Goal: Task Accomplishment & Management: Complete application form

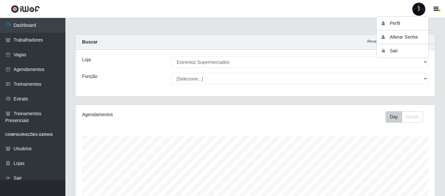
select select "519"
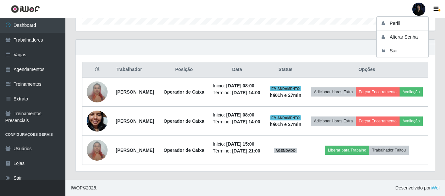
scroll to position [136, 360]
click at [406, 51] on button "Sair" at bounding box center [406, 50] width 59 height 13
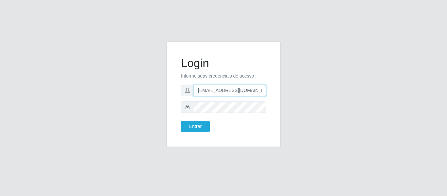
drag, startPoint x: 254, startPoint y: 92, endPoint x: 227, endPoint y: 92, distance: 26.5
click at [227, 92] on input "anacarina390@c-asa.com" at bounding box center [230, 90] width 72 height 11
type input "anacarina390@queiroz.com"
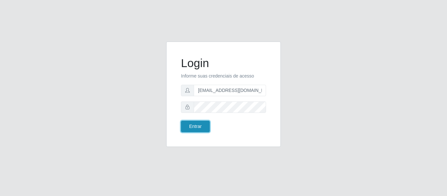
click at [189, 128] on button "Entrar" at bounding box center [195, 126] width 29 height 11
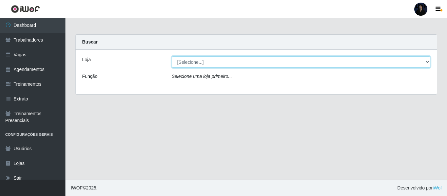
click at [209, 64] on select "[Selecione...] Hiper Queiroz - Alto da Conceição Hiper Queiroz - Boa Vista Hipe…" at bounding box center [301, 61] width 259 height 11
select select "513"
click at [172, 56] on select "[Selecione...] Hiper Queiroz - Alto da Conceição Hiper Queiroz - Boa Vista Hipe…" at bounding box center [301, 61] width 259 height 11
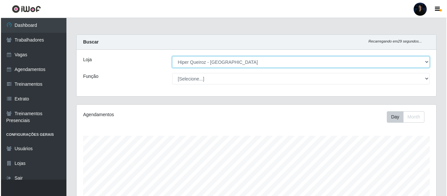
scroll to position [136, 360]
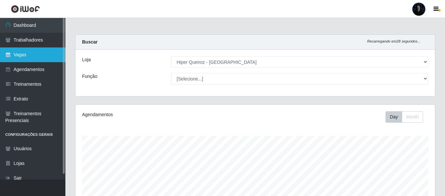
click at [25, 49] on link "Vagas" at bounding box center [32, 54] width 65 height 15
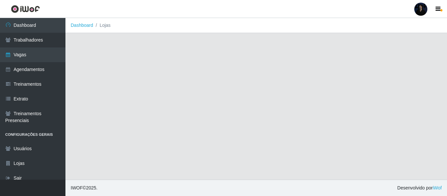
click at [419, 10] on div at bounding box center [420, 9] width 13 height 13
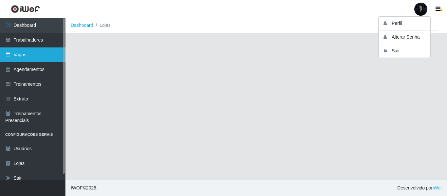
click at [30, 56] on link "Vagas" at bounding box center [32, 54] width 65 height 15
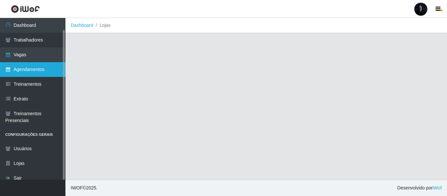
scroll to position [6, 0]
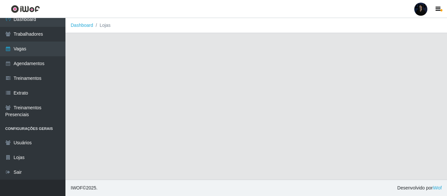
click at [271, 67] on main "Dashboard Lojas" at bounding box center [256, 99] width 382 height 162
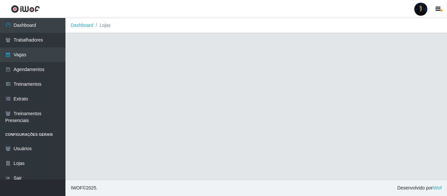
click at [419, 7] on div at bounding box center [420, 9] width 13 height 13
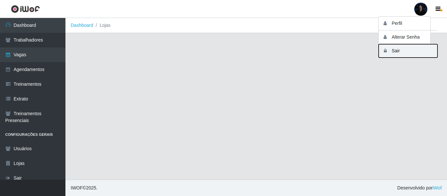
click at [400, 51] on button "Sair" at bounding box center [408, 50] width 59 height 13
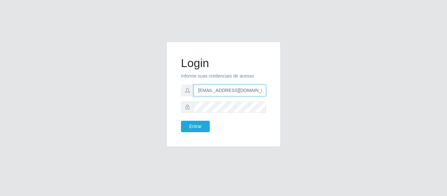
click at [239, 91] on input "anacarina390@queiroz.com" at bounding box center [230, 90] width 72 height 11
drag, startPoint x: 256, startPoint y: 91, endPoint x: 230, endPoint y: 91, distance: 25.2
click at [230, 91] on input "anacarina390@queiroz.com" at bounding box center [230, 90] width 72 height 11
type input "anacarina390@spqueiroz.com"
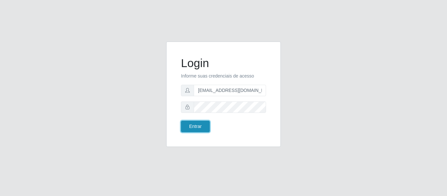
click at [198, 125] on button "Entrar" at bounding box center [195, 126] width 29 height 11
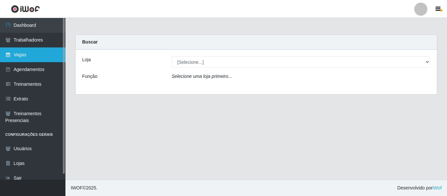
click at [16, 55] on link "Vagas" at bounding box center [32, 54] width 65 height 15
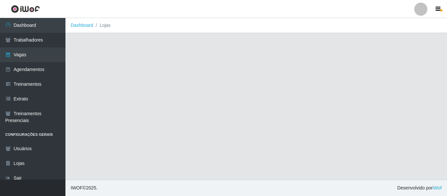
click at [419, 8] on div at bounding box center [420, 9] width 13 height 13
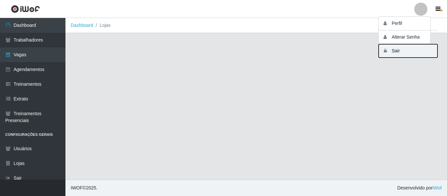
click at [392, 50] on button "Sair" at bounding box center [408, 50] width 59 height 13
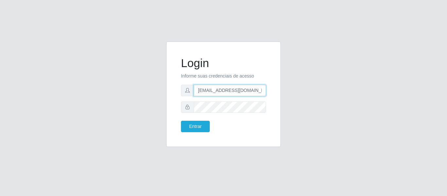
click at [259, 91] on input "anacarina390@spqueiroz.com" at bounding box center [230, 90] width 72 height 11
drag, startPoint x: 261, startPoint y: 91, endPoint x: 229, endPoint y: 90, distance: 31.5
click at [229, 90] on input "anacarina390@spqueiroz.com" at bounding box center [230, 90] width 72 height 11
type input "anacarina390@queiroz.com"
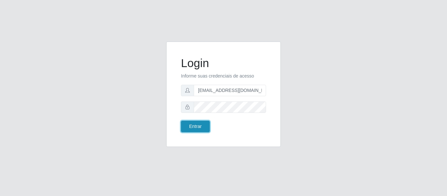
click at [189, 129] on button "Entrar" at bounding box center [195, 126] width 29 height 11
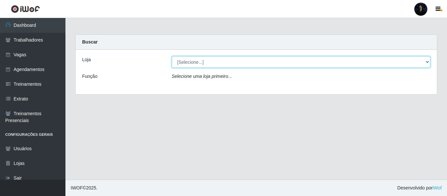
click at [194, 66] on select "[Selecione...] Hiper Queiroz - Alto da Conceição Hiper Queiroz - Boa Vista Hipe…" at bounding box center [301, 61] width 259 height 11
select select "513"
click at [172, 56] on select "[Selecione...] Hiper Queiroz - Alto da Conceição Hiper Queiroz - Boa Vista Hipe…" at bounding box center [301, 61] width 259 height 11
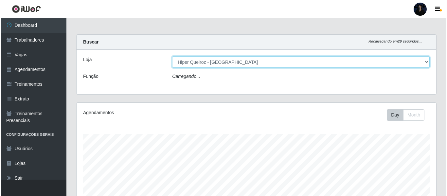
scroll to position [136, 360]
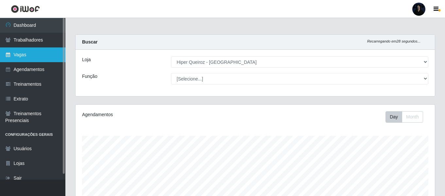
click at [29, 57] on link "Vagas" at bounding box center [32, 54] width 65 height 15
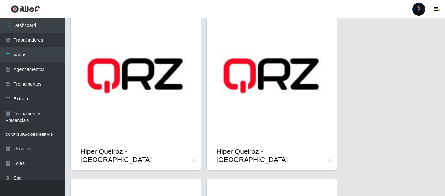
scroll to position [229, 0]
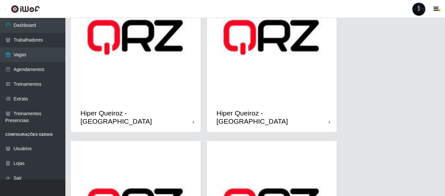
click at [154, 100] on img at bounding box center [136, 37] width 130 height 130
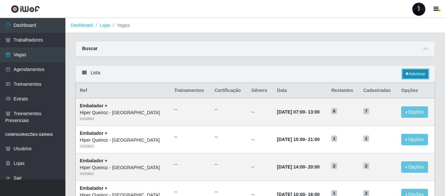
click at [413, 74] on link "Adicionar" at bounding box center [416, 73] width 26 height 9
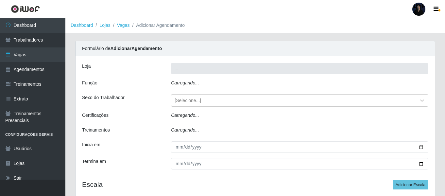
type input "Hiper Queiroz - Macau"
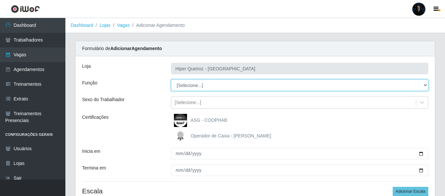
click at [197, 85] on select "[Selecione...] Embalador Embalador + Embalador ++" at bounding box center [300, 85] width 258 height 11
select select "1"
click at [171, 80] on select "[Selecione...] Embalador Embalador + Embalador ++" at bounding box center [300, 85] width 258 height 11
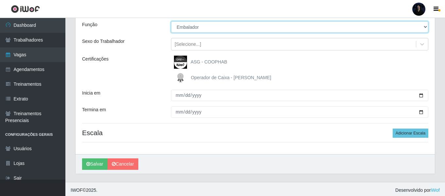
scroll to position [61, 0]
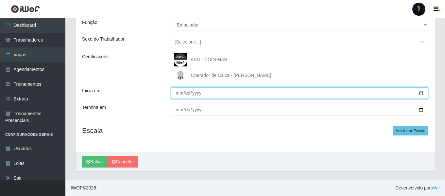
click at [421, 93] on input "Inicia em" at bounding box center [300, 92] width 258 height 11
type input "[DATE]"
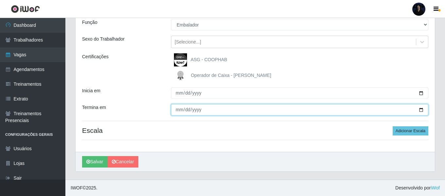
click at [423, 112] on input "Termina em" at bounding box center [300, 109] width 258 height 11
type input "2025-09-05"
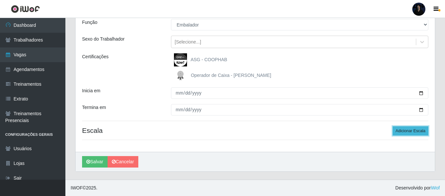
click at [412, 131] on button "Adicionar Escala" at bounding box center [411, 130] width 36 height 9
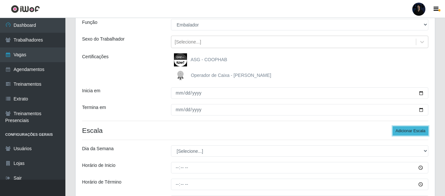
click at [412, 131] on button "Adicionar Escala" at bounding box center [411, 130] width 36 height 9
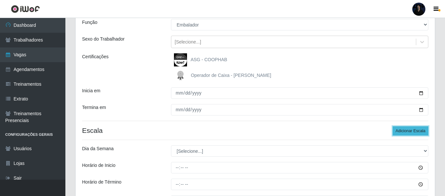
click at [412, 131] on button "Adicionar Escala" at bounding box center [411, 130] width 36 height 9
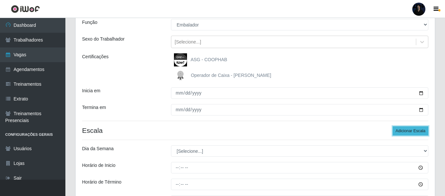
click at [412, 131] on button "Adicionar Escala" at bounding box center [411, 130] width 36 height 9
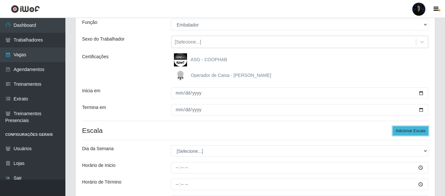
click at [412, 131] on button "Adicionar Escala" at bounding box center [411, 130] width 36 height 9
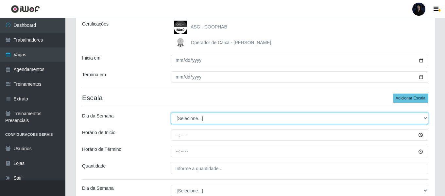
click at [188, 116] on select "[Selecione...] Segunda Terça Quarta Quinta Sexta Sábado Domingo" at bounding box center [300, 118] width 258 height 11
select select "1"
click at [171, 113] on select "[Selecione...] Segunda Terça Quarta Quinta Sexta Sábado Domingo" at bounding box center [300, 118] width 258 height 11
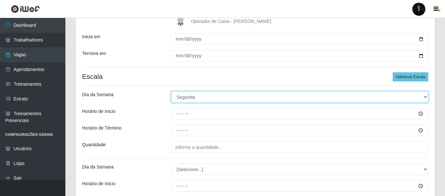
scroll to position [126, 0]
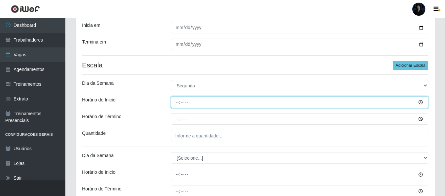
click at [174, 104] on input "Horário de Inicio" at bounding box center [300, 102] width 258 height 11
type input "08:00"
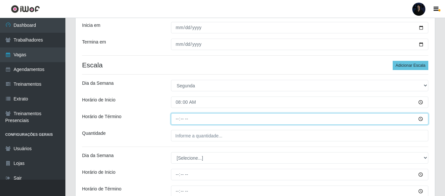
click at [174, 122] on input "Horário de Término" at bounding box center [300, 118] width 258 height 11
type input "14:00"
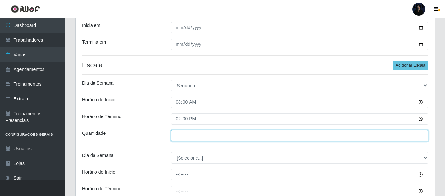
click at [177, 137] on input "___" at bounding box center [300, 135] width 258 height 11
type input "2__"
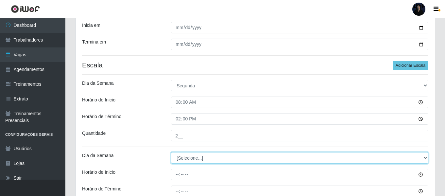
click at [184, 158] on select "[Selecione...] Segunda Terça Quarta Quinta Sexta Sábado Domingo" at bounding box center [300, 157] width 258 height 11
select select "1"
click at [171, 152] on select "[Selecione...] Segunda Terça Quarta Quinta Sexta Sábado Domingo" at bounding box center [300, 157] width 258 height 11
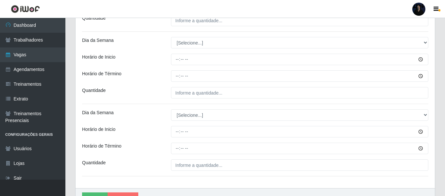
scroll to position [1362, 0]
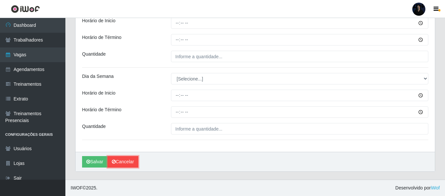
click at [120, 160] on link "Cancelar" at bounding box center [123, 161] width 31 height 11
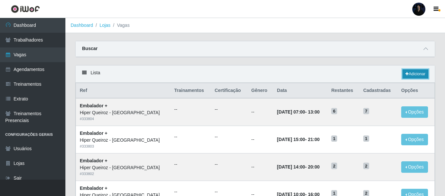
click at [420, 77] on link "Adicionar" at bounding box center [416, 73] width 26 height 9
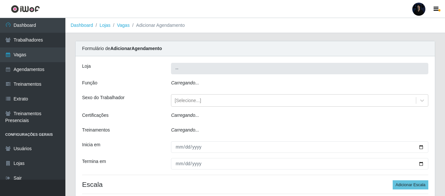
type input "Hiper Queiroz - Macau"
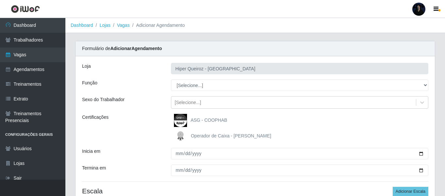
click at [212, 79] on div "Loja Hiper Queiroz - Macau Função [Selecione...] Embalador Embalador + Embalado…" at bounding box center [256, 134] width 360 height 156
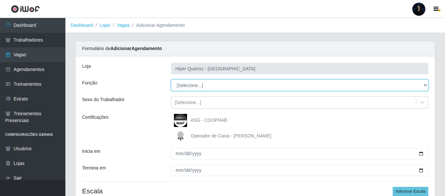
click at [203, 85] on select "[Selecione...] Embalador Embalador + Embalador ++" at bounding box center [300, 85] width 258 height 11
select select "1"
click at [171, 80] on select "[Selecione...] Embalador Embalador + Embalador ++" at bounding box center [300, 85] width 258 height 11
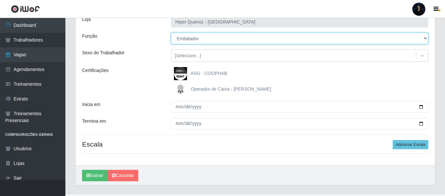
scroll to position [61, 0]
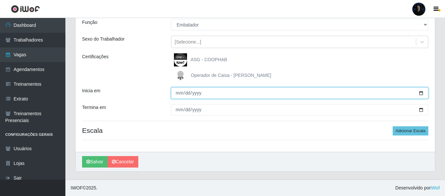
click at [421, 92] on input "Inicia em" at bounding box center [300, 92] width 258 height 11
type input "[DATE]"
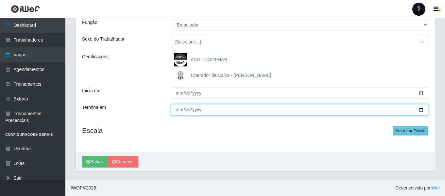
click at [420, 109] on input "Termina em" at bounding box center [300, 109] width 258 height 11
type input "[DATE]"
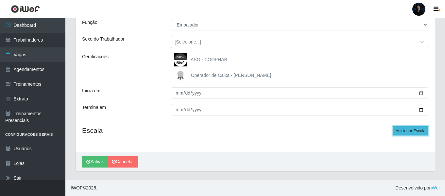
click at [413, 129] on button "Adicionar Escala" at bounding box center [411, 130] width 36 height 9
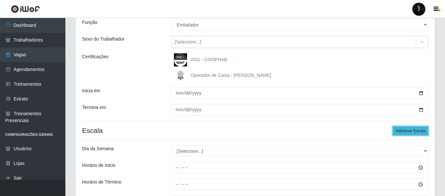
click at [413, 129] on button "Adicionar Escala" at bounding box center [411, 130] width 36 height 9
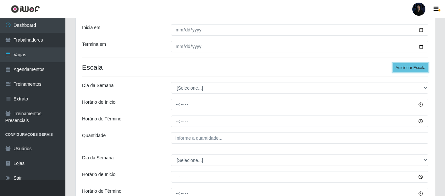
scroll to position [126, 0]
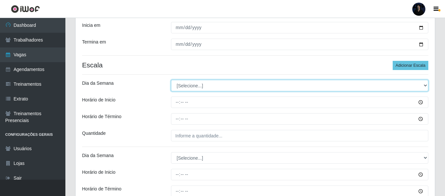
click at [184, 85] on select "[Selecione...] Segunda Terça Quarta Quinta Sexta Sábado Domingo" at bounding box center [300, 85] width 258 height 11
select select "1"
click at [171, 80] on select "[Selecione...] Segunda Terça Quarta Quinta Sexta Sábado Domingo" at bounding box center [300, 85] width 258 height 11
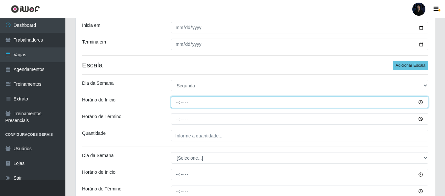
click at [181, 104] on input "Horário de Inicio" at bounding box center [300, 102] width 258 height 11
type input "08:00"
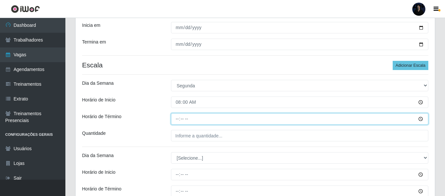
click at [175, 118] on input "Horário de Término" at bounding box center [300, 118] width 258 height 11
type input "14:00"
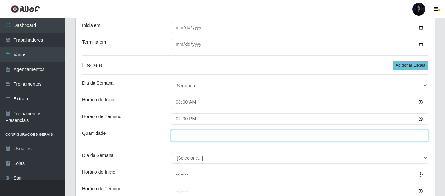
click at [177, 135] on input "___" at bounding box center [300, 135] width 258 height 11
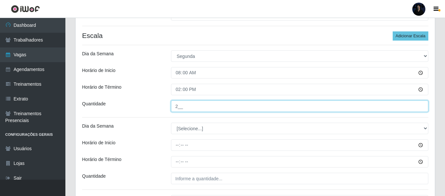
scroll to position [159, 0]
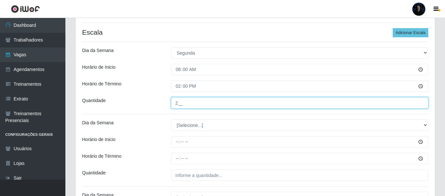
type input "2__"
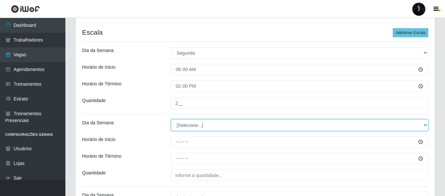
click at [183, 126] on select "[Selecione...] Segunda Terça Quarta Quinta Sexta Sábado Domingo" at bounding box center [300, 124] width 258 height 11
select select "1"
click at [171, 119] on select "[Selecione...] Segunda Terça Quarta Quinta Sexta Sábado Domingo" at bounding box center [300, 124] width 258 height 11
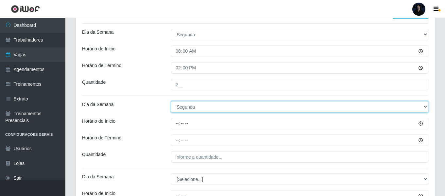
scroll to position [191, 0]
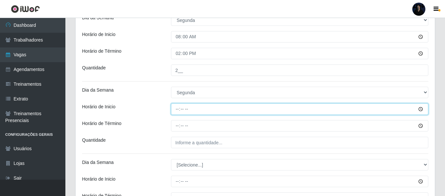
click at [178, 110] on input "Horário de Inicio" at bounding box center [300, 108] width 258 height 11
type input "10:00"
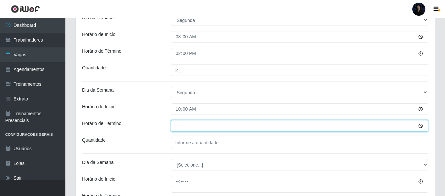
click at [178, 126] on input "Horário de Término" at bounding box center [300, 125] width 258 height 11
type input "16:00"
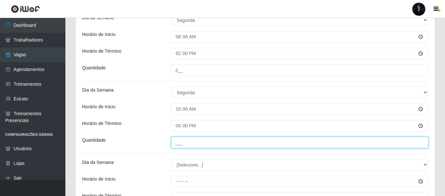
click at [177, 144] on input "___" at bounding box center [300, 142] width 258 height 11
type input "2__"
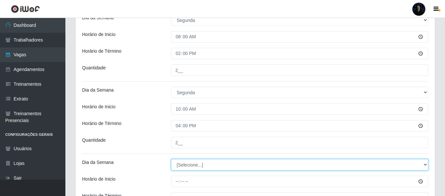
click at [181, 164] on select "[Selecione...] Segunda Terça Quarta Quinta Sexta Sábado Domingo" at bounding box center [300, 164] width 258 height 11
select select "1"
click at [171, 159] on select "[Selecione...] Segunda Terça Quarta Quinta Sexta Sábado Domingo" at bounding box center [300, 164] width 258 height 11
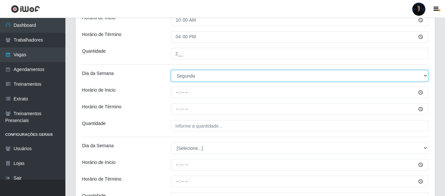
scroll to position [290, 0]
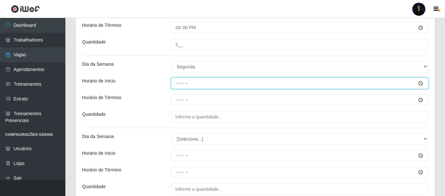
click at [176, 84] on input "Horário de Inicio" at bounding box center [300, 83] width 258 height 11
type input "14:00"
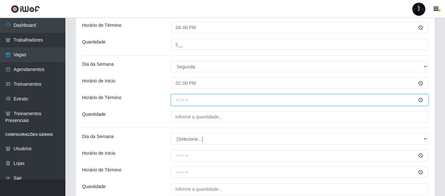
click at [176, 101] on input "Horário de Término" at bounding box center [300, 99] width 258 height 11
type input "20:00"
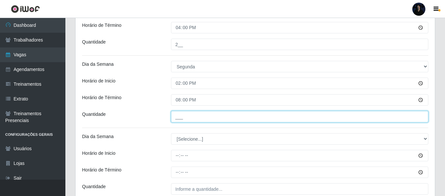
click at [182, 117] on input "___" at bounding box center [300, 116] width 258 height 11
type input "2__"
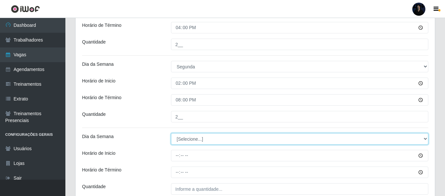
click at [182, 140] on select "[Selecione...] Segunda Terça Quarta Quinta Sexta Sábado Domingo" at bounding box center [300, 138] width 258 height 11
select select "1"
click at [171, 133] on select "[Selecione...] Segunda Terça Quarta Quinta Sexta Sábado Domingo" at bounding box center [300, 138] width 258 height 11
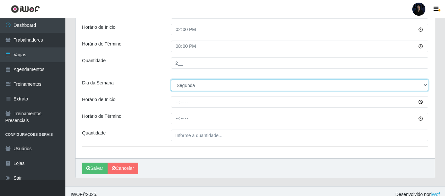
scroll to position [350, 0]
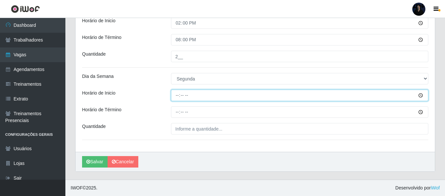
click at [175, 94] on input "Horário de Inicio" at bounding box center [300, 95] width 258 height 11
type input "15:00"
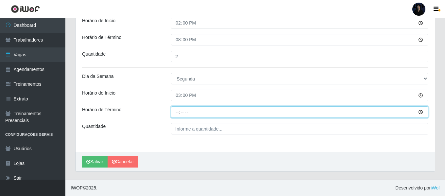
click at [178, 110] on input "Horário de Término" at bounding box center [300, 111] width 258 height 11
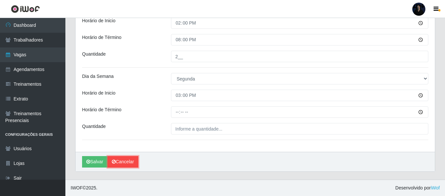
click at [135, 163] on link "Cancelar" at bounding box center [123, 161] width 31 height 11
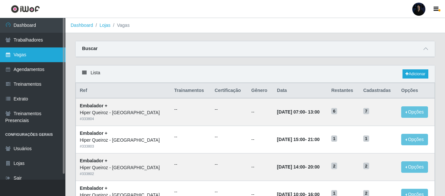
click at [27, 57] on link "Vagas" at bounding box center [32, 54] width 65 height 15
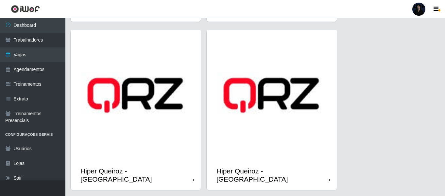
scroll to position [146, 0]
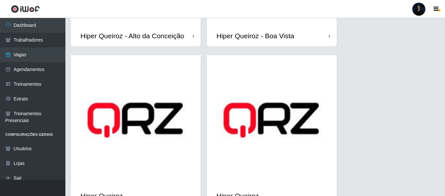
click at [251, 27] on div "Hiper Queiroz - Boa Vista" at bounding box center [272, 35] width 130 height 21
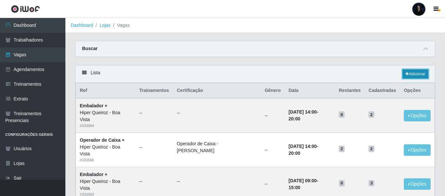
click at [416, 73] on link "Adicionar" at bounding box center [416, 73] width 26 height 9
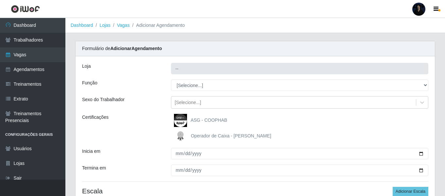
type input "Hiper Queiroz - Boa Vista"
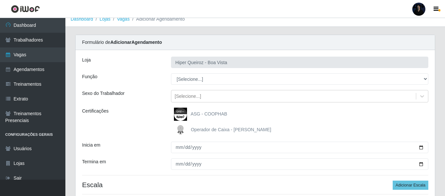
scroll to position [28, 0]
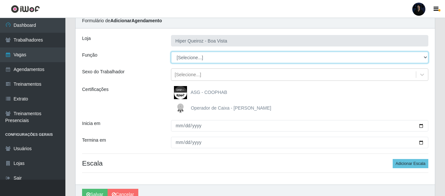
click at [188, 57] on select "[Selecione...] Embalador Embalador + Embalador ++ Operador de Caixa Operador de…" at bounding box center [300, 57] width 258 height 11
select select "22"
click at [171, 52] on select "[Selecione...] Embalador Embalador + Embalador ++ Operador de Caixa Operador de…" at bounding box center [300, 57] width 258 height 11
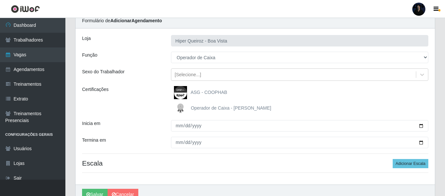
click at [180, 108] on img at bounding box center [182, 108] width 16 height 13
click at [0, 0] on input "Operador de Caixa - Queiroz Atacadão" at bounding box center [0, 0] width 0 height 0
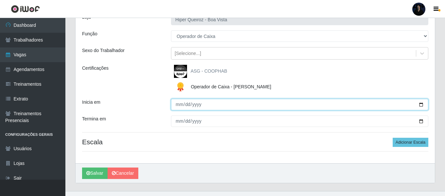
click at [419, 127] on div "Loja Hiper Queiroz - Boa Vista Função [Selecione...] Embalador Embalador + Emba…" at bounding box center [256, 85] width 360 height 156
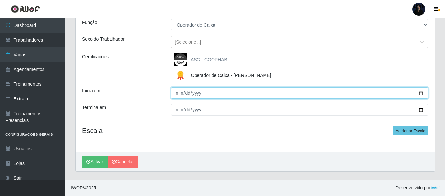
click at [421, 95] on input "Inicia em" at bounding box center [300, 92] width 258 height 11
type input "[DATE]"
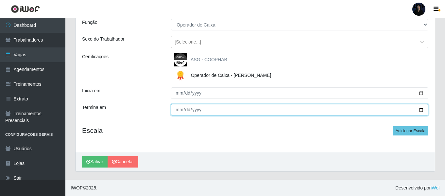
click at [419, 109] on input "Termina em" at bounding box center [300, 109] width 258 height 11
type input "[DATE]"
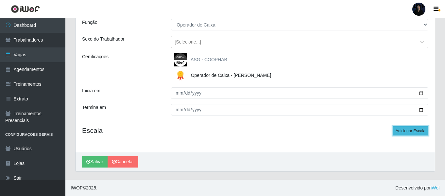
click at [402, 133] on button "Adicionar Escala" at bounding box center [411, 130] width 36 height 9
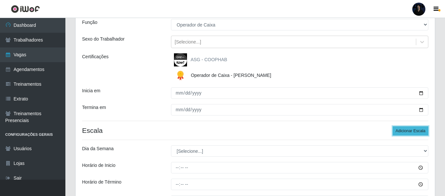
click at [402, 133] on button "Adicionar Escala" at bounding box center [411, 130] width 36 height 9
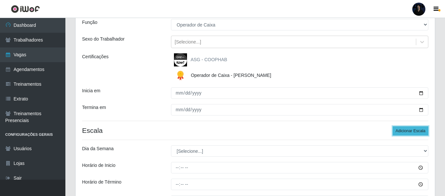
click at [402, 133] on button "Adicionar Escala" at bounding box center [411, 130] width 36 height 9
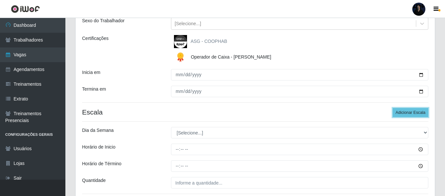
scroll to position [126, 0]
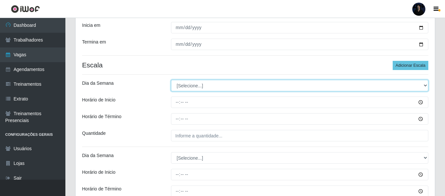
click at [192, 86] on select "[Selecione...] Segunda Terça Quarta Quinta Sexta Sábado Domingo" at bounding box center [300, 85] width 258 height 11
select select "1"
click at [171, 80] on select "[Selecione...] Segunda Terça Quarta Quinta Sexta Sábado Domingo" at bounding box center [300, 85] width 258 height 11
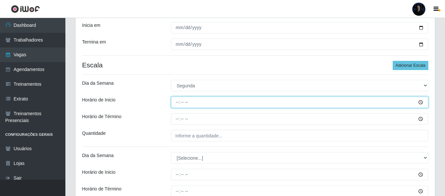
click at [179, 103] on input "Horário de Inicio" at bounding box center [300, 102] width 258 height 11
type input "09:00"
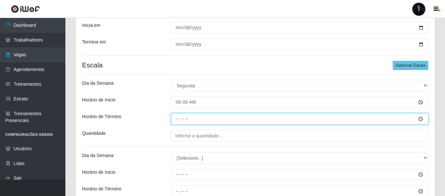
click at [179, 118] on input "Horário de Término" at bounding box center [300, 118] width 258 height 11
type input "15:00"
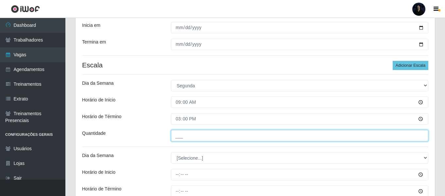
click at [177, 135] on input "___" at bounding box center [300, 135] width 258 height 11
type input "3__"
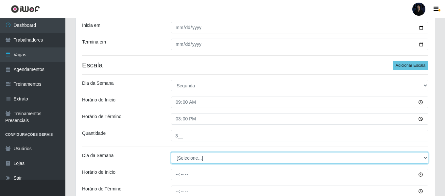
click at [183, 157] on select "[Selecione...] Segunda Terça Quarta Quinta Sexta Sábado Domingo" at bounding box center [300, 157] width 258 height 11
select select "1"
click at [171, 152] on select "[Selecione...] Segunda Terça Quarta Quinta Sexta Sábado Domingo" at bounding box center [300, 157] width 258 height 11
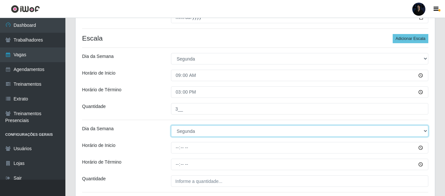
scroll to position [191, 0]
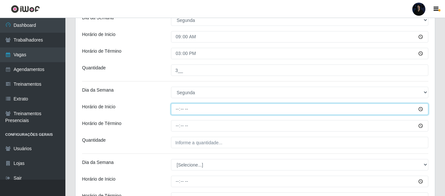
click at [176, 112] on input "Horário de Inicio" at bounding box center [300, 108] width 258 height 11
type input "15:00"
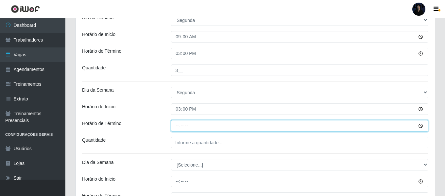
click at [179, 128] on input "Horário de Término" at bounding box center [300, 125] width 258 height 11
type input "21:00"
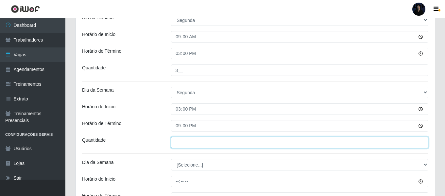
click at [178, 144] on input "___" at bounding box center [300, 142] width 258 height 11
type input "2__"
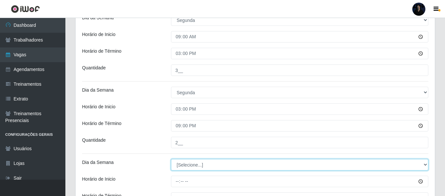
click at [182, 164] on select "[Selecione...] Segunda Terça Quarta Quinta Sexta Sábado Domingo" at bounding box center [300, 164] width 258 height 11
select select "2"
click at [171, 159] on select "[Selecione...] Segunda Terça Quarta Quinta Sexta Sábado Domingo" at bounding box center [300, 164] width 258 height 11
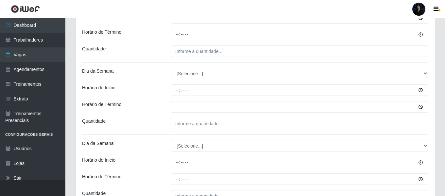
scroll to position [322, 0]
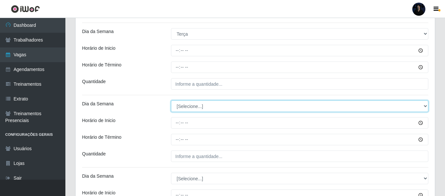
click at [185, 105] on select "[Selecione...] Segunda Terça Quarta Quinta Sexta Sábado Domingo" at bounding box center [300, 105] width 258 height 11
select select "2"
click at [171, 100] on select "[Selecione...] Segunda Terça Quarta Quinta Sexta Sábado Domingo" at bounding box center [300, 105] width 258 height 11
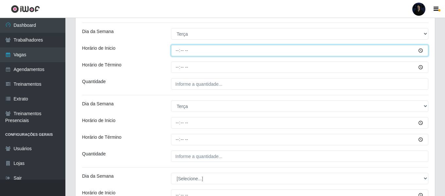
click at [176, 53] on input "Horário de Inicio" at bounding box center [300, 50] width 258 height 11
type input "09:00"
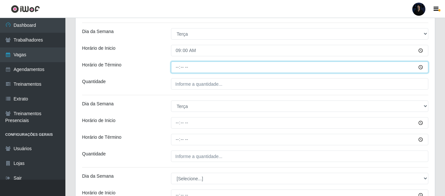
click at [178, 69] on input "Horário de Término" at bounding box center [300, 67] width 258 height 11
type input "15:00"
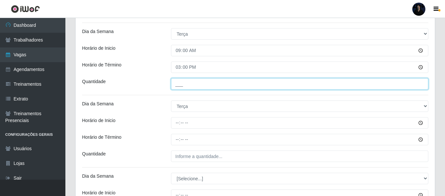
click at [180, 85] on input "___" at bounding box center [300, 83] width 258 height 11
type input "3__"
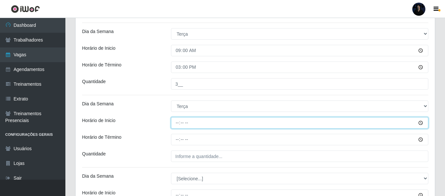
click at [180, 121] on input "Horário de Inicio" at bounding box center [300, 122] width 258 height 11
type input "15:00"
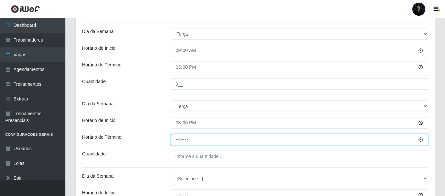
click at [178, 140] on input "Horário de Término" at bounding box center [300, 139] width 258 height 11
type input "21:00"
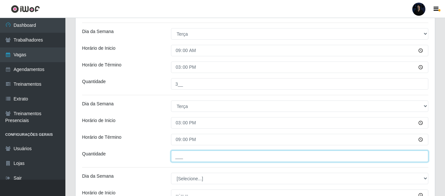
click at [176, 160] on input "___" at bounding box center [300, 156] width 258 height 11
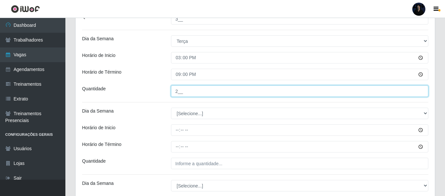
scroll to position [388, 0]
type input "2__"
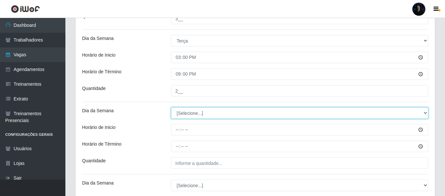
click at [190, 115] on select "[Selecione...] Segunda Terça Quarta Quinta Sexta Sábado Domingo" at bounding box center [300, 112] width 258 height 11
select select "3"
click at [171, 107] on select "[Selecione...] Segunda Terça Quarta Quinta Sexta Sábado Domingo" at bounding box center [300, 112] width 258 height 11
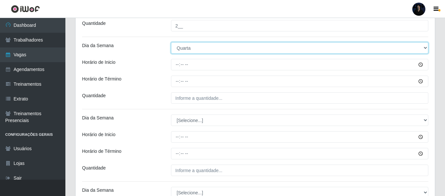
scroll to position [453, 0]
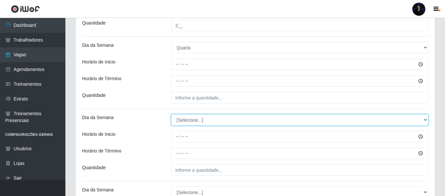
click at [195, 119] on select "[Selecione...] Segunda Terça Quarta Quinta Sexta Sábado Domingo" at bounding box center [300, 119] width 258 height 11
select select "3"
click at [171, 114] on select "[Selecione...] Segunda Terça Quarta Quinta Sexta Sábado Domingo" at bounding box center [300, 119] width 258 height 11
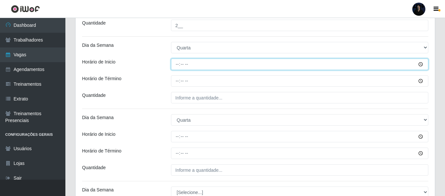
click at [178, 63] on input "Horário de Inicio" at bounding box center [300, 64] width 258 height 11
type input "09:00"
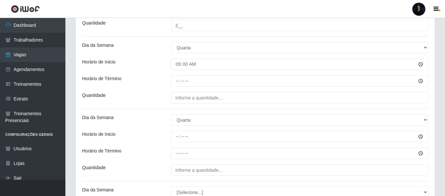
click at [170, 83] on div at bounding box center [299, 80] width 267 height 11
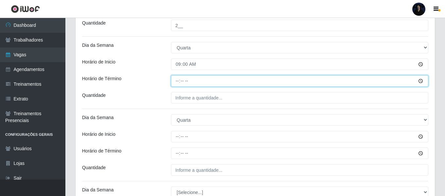
click at [177, 81] on input "Horário de Término" at bounding box center [300, 80] width 258 height 11
type input "15:00"
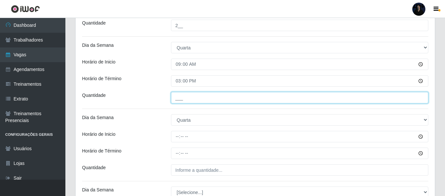
click at [183, 97] on input "___" at bounding box center [300, 97] width 258 height 11
type input "3__"
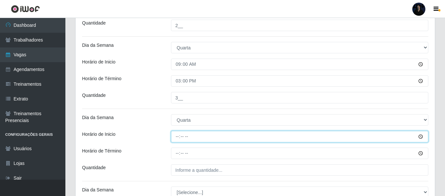
click at [179, 134] on input "Horário de Inicio" at bounding box center [300, 136] width 258 height 11
type input "15:00"
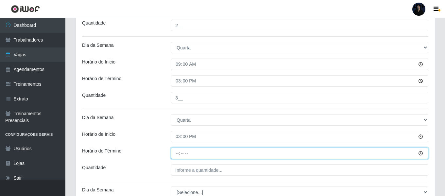
click at [173, 154] on input "Horário de Término" at bounding box center [300, 153] width 258 height 11
type input "21:00"
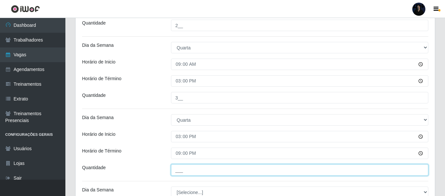
click at [179, 166] on input "___" at bounding box center [300, 169] width 258 height 11
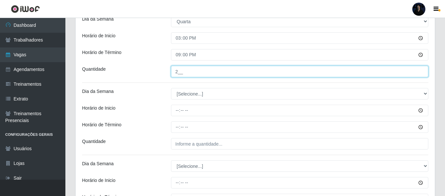
scroll to position [551, 0]
type input "2__"
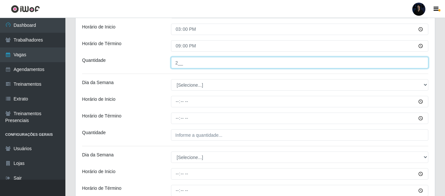
scroll to position [584, 0]
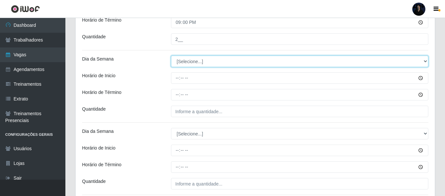
click at [187, 64] on select "[Selecione...] Segunda Terça Quarta Quinta Sexta Sábado Domingo" at bounding box center [300, 61] width 258 height 11
select select "4"
click at [171, 56] on select "[Selecione...] Segunda Terça Quarta Quinta Sexta Sábado Domingo" at bounding box center [300, 61] width 258 height 11
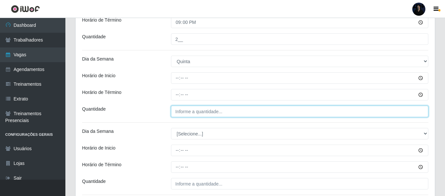
type input "___"
click at [182, 115] on input "___" at bounding box center [300, 111] width 258 height 11
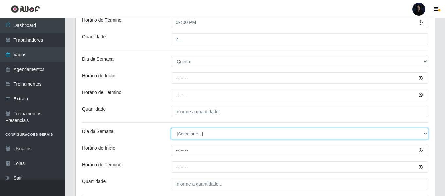
click at [179, 134] on select "[Selecione...] Segunda Terça Quarta Quinta Sexta Sábado Domingo" at bounding box center [300, 133] width 258 height 11
select select "4"
click at [171, 128] on select "[Selecione...] Segunda Terça Quarta Quinta Sexta Sábado Domingo" at bounding box center [300, 133] width 258 height 11
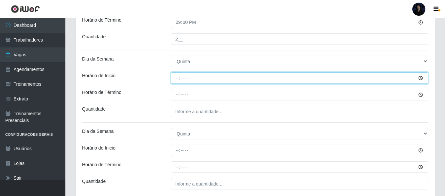
click at [178, 78] on input "Horário de Inicio" at bounding box center [300, 77] width 258 height 11
type input "09:00"
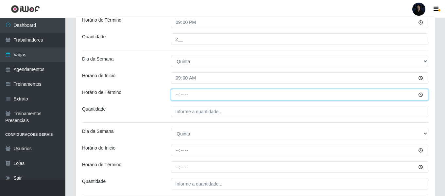
click at [177, 92] on input "Horário de Término" at bounding box center [300, 94] width 258 height 11
type input "15:00"
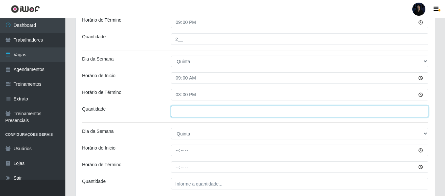
click at [177, 112] on input "___" at bounding box center [300, 111] width 258 height 11
type input "3__"
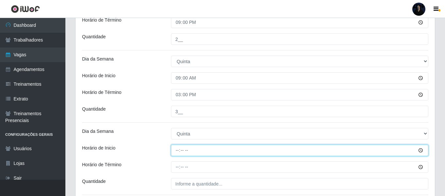
click at [177, 151] on input "Horário de Inicio" at bounding box center [300, 150] width 258 height 11
type input "15:00"
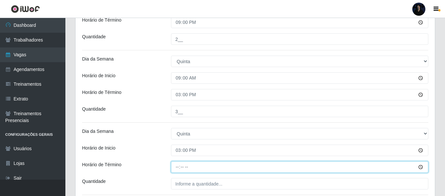
click at [180, 168] on input "Horário de Término" at bounding box center [300, 166] width 258 height 11
type input "21:00"
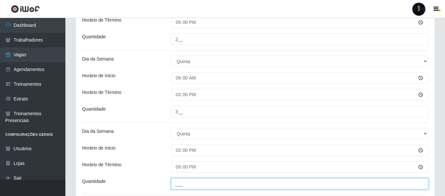
click at [176, 186] on input "___" at bounding box center [300, 183] width 258 height 11
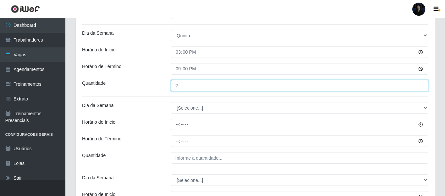
scroll to position [715, 0]
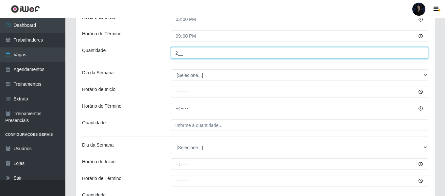
type input "2__"
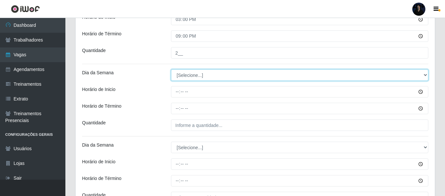
click at [182, 78] on select "[Selecione...] Segunda Terça Quarta Quinta Sexta Sábado Domingo" at bounding box center [300, 74] width 258 height 11
select select "5"
click at [171, 69] on select "[Selecione...] Segunda Terça Quarta Quinta Sexta Sábado Domingo" at bounding box center [300, 74] width 258 height 11
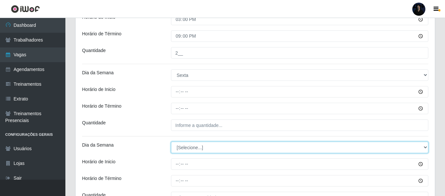
click at [178, 148] on select "[Selecione...] Segunda Terça Quarta Quinta Sexta Sábado Domingo" at bounding box center [300, 147] width 258 height 11
select select "5"
click at [171, 142] on select "[Selecione...] Segunda Terça Quarta Quinta Sexta Sábado Domingo" at bounding box center [300, 147] width 258 height 11
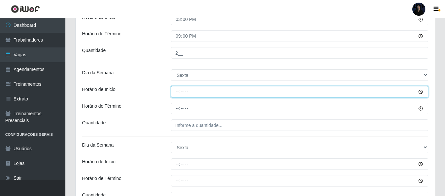
click at [175, 89] on input "Horário de Inicio" at bounding box center [300, 91] width 258 height 11
type input "09:00"
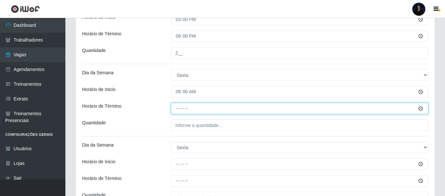
click at [177, 109] on input "Horário de Término" at bounding box center [300, 108] width 258 height 11
type input "15:00"
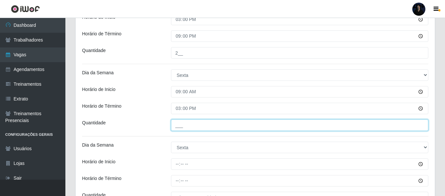
click at [178, 127] on input "___" at bounding box center [300, 124] width 258 height 11
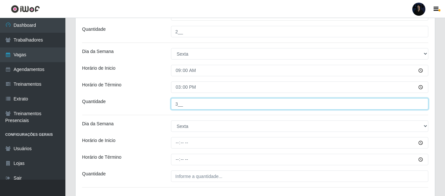
scroll to position [748, 0]
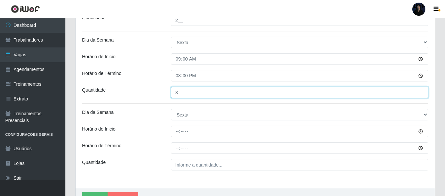
type input "3__"
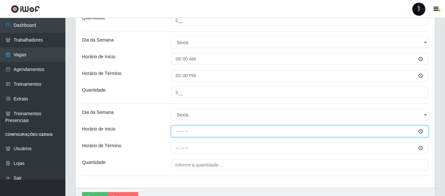
click at [178, 131] on input "Horário de Inicio" at bounding box center [300, 131] width 258 height 11
type input "15:00"
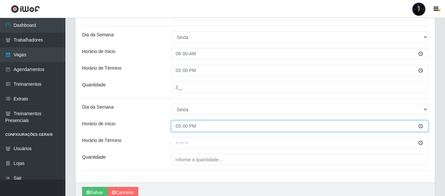
scroll to position [751, 0]
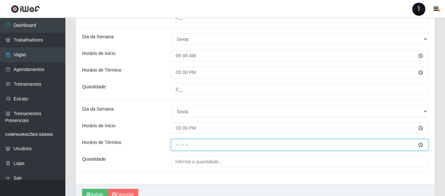
click at [178, 143] on input "Horário de Término" at bounding box center [300, 144] width 258 height 11
type input "21:00"
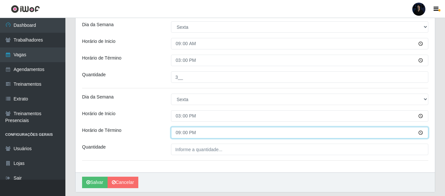
scroll to position [784, 0]
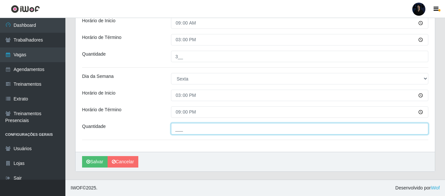
click at [177, 130] on input "___" at bounding box center [300, 128] width 258 height 11
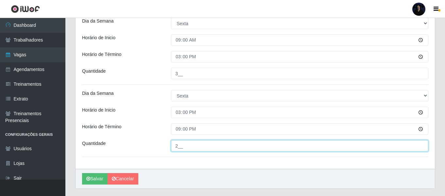
scroll to position [751, 0]
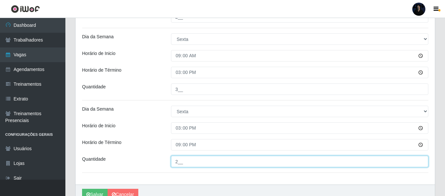
type input "2__"
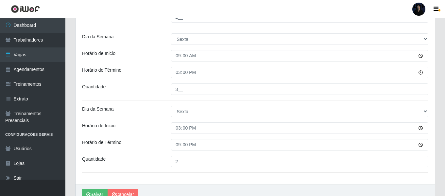
click at [150, 144] on div "Horário de Término" at bounding box center [121, 144] width 89 height 11
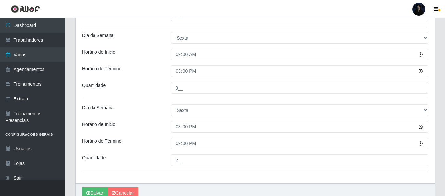
scroll to position [784, 0]
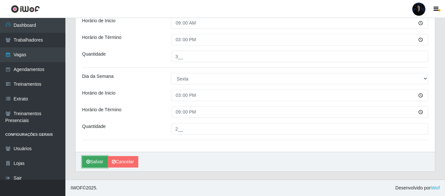
click at [95, 161] on button "Salvar" at bounding box center [95, 161] width 26 height 11
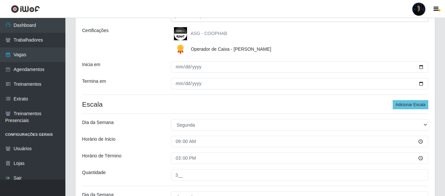
scroll to position [98, 0]
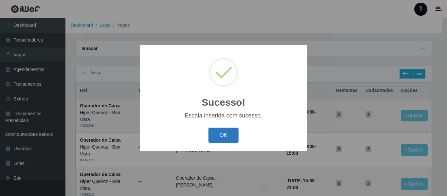
click at [235, 134] on button "OK" at bounding box center [223, 135] width 30 height 15
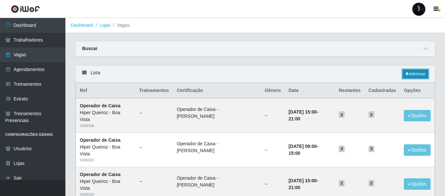
click at [409, 75] on link "Adicionar" at bounding box center [416, 73] width 26 height 9
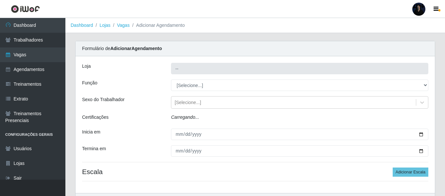
type input "Hiper Queiroz - Boa Vista"
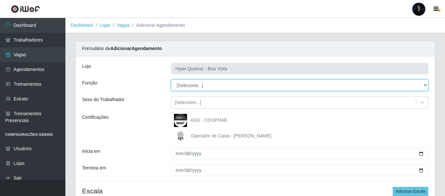
click at [194, 88] on select "[Selecione...] Embalador Embalador + Embalador ++ Operador de Caixa Operador de…" at bounding box center [300, 85] width 258 height 11
select select "1"
click at [171, 80] on select "[Selecione...] Embalador Embalador + Embalador ++ Operador de Caixa Operador de…" at bounding box center [300, 85] width 258 height 11
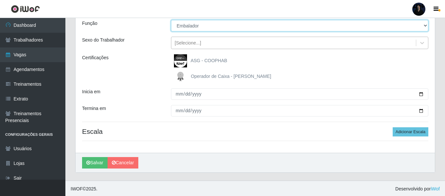
scroll to position [61, 0]
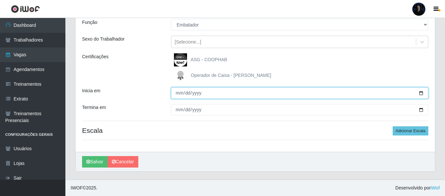
click at [423, 93] on input "Inicia em" at bounding box center [300, 92] width 258 height 11
type input "[DATE]"
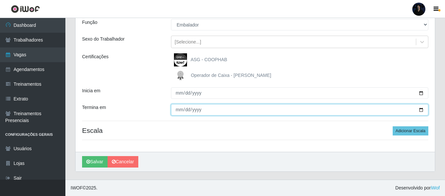
click at [421, 111] on input "Termina em" at bounding box center [300, 109] width 258 height 11
type input "[DATE]"
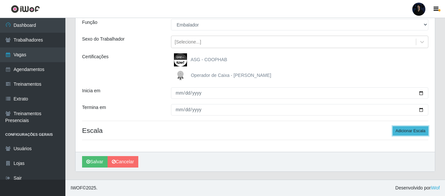
click at [403, 129] on button "Adicionar Escala" at bounding box center [411, 130] width 36 height 9
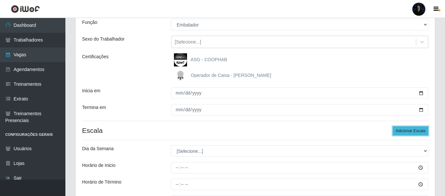
click at [403, 129] on button "Adicionar Escala" at bounding box center [411, 130] width 36 height 9
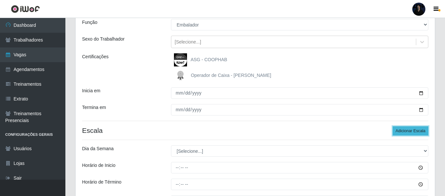
click at [403, 129] on button "Adicionar Escala" at bounding box center [411, 130] width 36 height 9
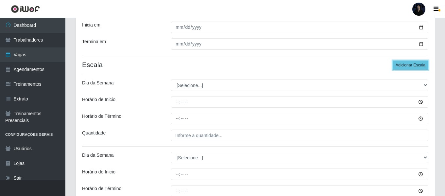
scroll to position [126, 0]
drag, startPoint x: 168, startPoint y: 89, endPoint x: 175, endPoint y: 87, distance: 7.2
click at [170, 89] on div "[Selecione...] Segunda Terça Quarta Quinta Sexta Sábado Domingo" at bounding box center [299, 85] width 267 height 11
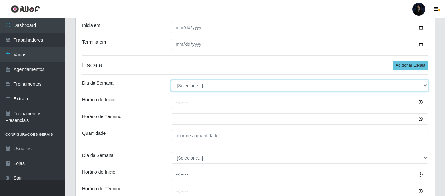
click at [183, 83] on select "[Selecione...] Segunda Terça Quarta Quinta Sexta Sábado Domingo" at bounding box center [300, 85] width 258 height 11
select select "1"
click at [171, 80] on select "[Selecione...] Segunda Terça Quarta Quinta Sexta Sábado Domingo" at bounding box center [300, 85] width 258 height 11
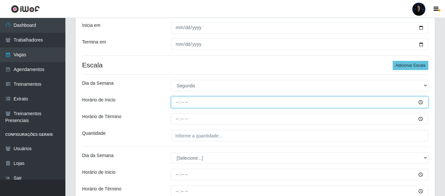
click at [176, 100] on input "Horário de Inicio" at bounding box center [300, 102] width 258 height 11
type input "09:00"
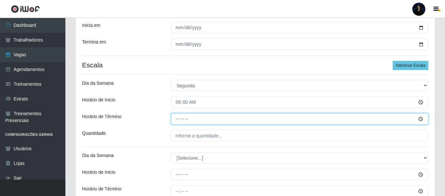
click at [174, 119] on input "Horário de Término" at bounding box center [300, 118] width 258 height 11
type input "15:00"
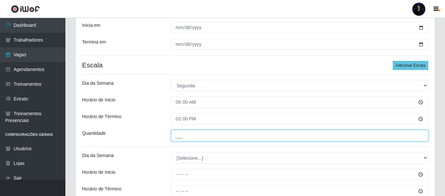
click at [175, 133] on input "___" at bounding box center [300, 135] width 258 height 11
type input "3__"
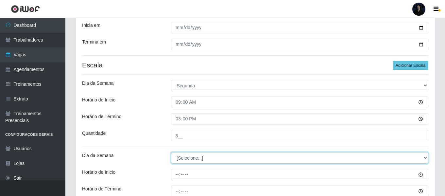
click at [182, 157] on select "[Selecione...] Segunda Terça Quarta Quinta Sexta Sábado Domingo" at bounding box center [300, 157] width 258 height 11
select select "1"
click at [171, 152] on select "[Selecione...] Segunda Terça Quarta Quinta Sexta Sábado Domingo" at bounding box center [300, 157] width 258 height 11
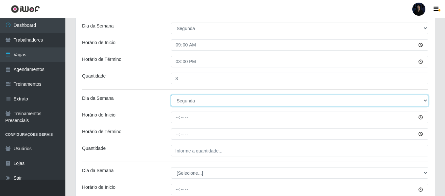
scroll to position [191, 0]
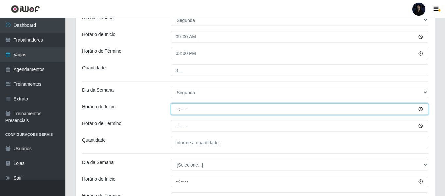
click at [179, 109] on input "Horário de Inicio" at bounding box center [300, 108] width 258 height 11
type input "15:00"
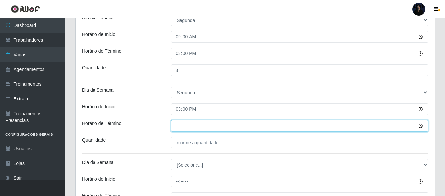
click at [177, 124] on input "Horário de Término" at bounding box center [300, 125] width 258 height 11
type input "21:00"
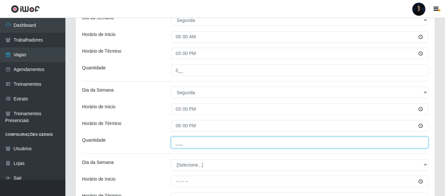
click at [177, 141] on input "___" at bounding box center [300, 142] width 258 height 11
type input "2__"
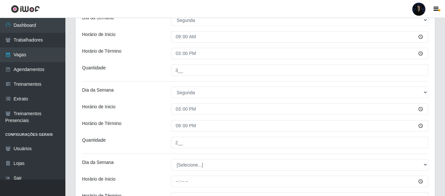
click at [154, 122] on div "Horário de Término" at bounding box center [121, 125] width 89 height 11
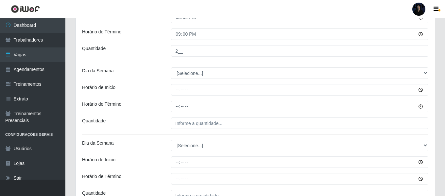
scroll to position [295, 0]
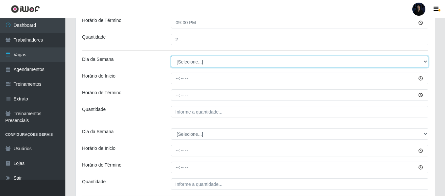
click at [180, 61] on select "[Selecione...] Segunda Terça Quarta Quinta Sexta Sábado Domingo" at bounding box center [300, 61] width 258 height 11
select select "2"
click at [171, 56] on select "[Selecione...] Segunda Terça Quarta Quinta Sexta Sábado Domingo" at bounding box center [300, 61] width 258 height 11
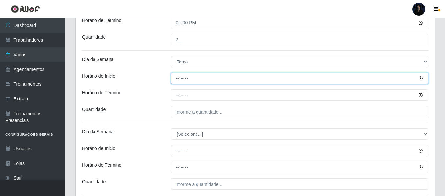
click at [175, 78] on input "Horário de Inicio" at bounding box center [300, 78] width 258 height 11
type input "09:00"
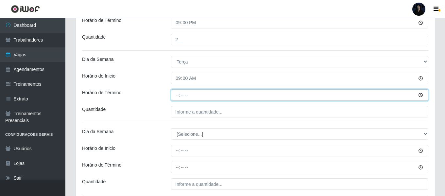
click at [175, 93] on input "Horário de Término" at bounding box center [300, 94] width 258 height 11
type input "15:00"
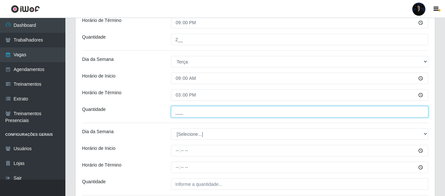
click at [179, 111] on input "___" at bounding box center [300, 111] width 258 height 11
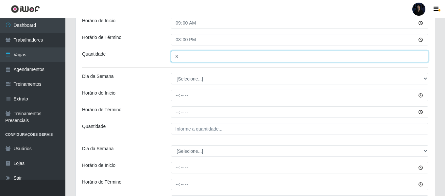
scroll to position [360, 0]
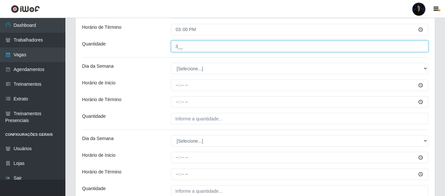
type input "3__"
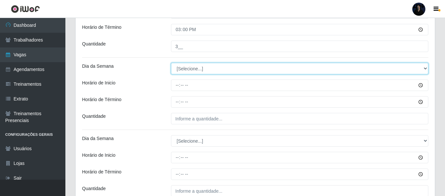
click at [182, 69] on select "[Selecione...] Segunda Terça Quarta Quinta Sexta Sábado Domingo" at bounding box center [300, 68] width 258 height 11
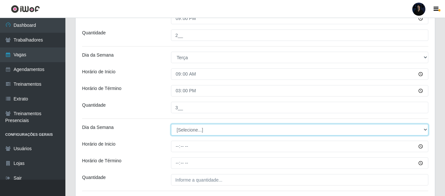
scroll to position [327, 0]
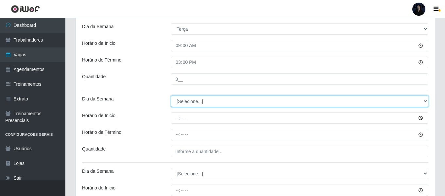
click at [188, 99] on select "[Selecione...] Segunda Terça Quarta Quinta Sexta Sábado Domingo" at bounding box center [300, 101] width 258 height 11
select select "2"
click at [171, 96] on select "[Selecione...] Segunda Terça Quarta Quinta Sexta Sábado Domingo" at bounding box center [300, 101] width 258 height 11
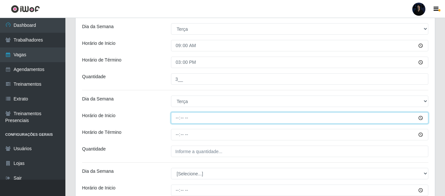
click at [175, 118] on input "Horário de Inicio" at bounding box center [300, 117] width 258 height 11
type input "15:00"
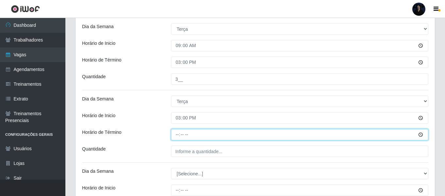
click at [173, 132] on input "Horário de Término" at bounding box center [300, 134] width 258 height 11
type input "21:00"
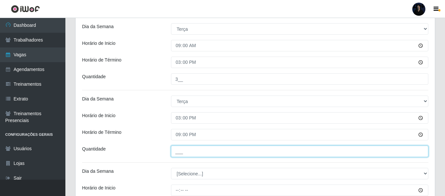
click at [176, 152] on input "___" at bounding box center [300, 151] width 258 height 11
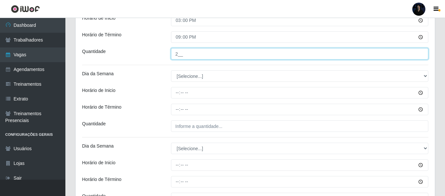
scroll to position [425, 0]
type input "2__"
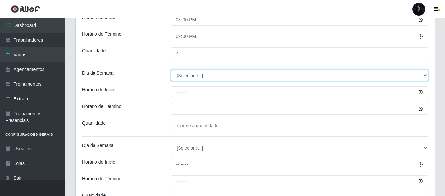
click at [185, 78] on select "[Selecione...] Segunda Terça Quarta Quinta Sexta Sábado Domingo" at bounding box center [300, 75] width 258 height 11
select select "3"
click at [171, 70] on select "[Selecione...] Segunda Terça Quarta Quinta Sexta Sábado Domingo" at bounding box center [300, 75] width 258 height 11
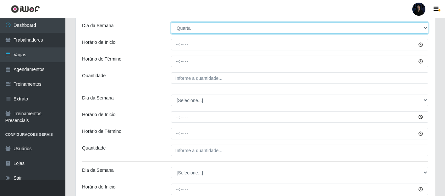
scroll to position [458, 0]
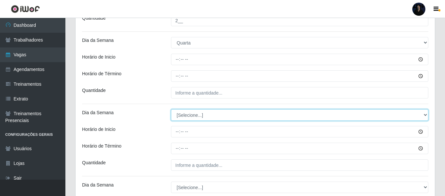
click at [182, 114] on select "[Selecione...] Segunda Terça Quarta Quinta Sexta Sábado Domingo" at bounding box center [300, 114] width 258 height 11
select select "3"
click at [171, 109] on select "[Selecione...] Segunda Terça Quarta Quinta Sexta Sábado Domingo" at bounding box center [300, 114] width 258 height 11
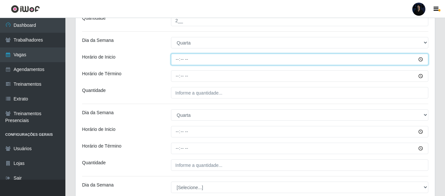
click at [176, 59] on input "Horário de Inicio" at bounding box center [300, 59] width 258 height 11
type input "09:00"
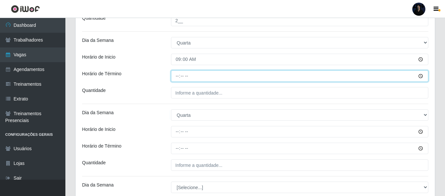
click at [177, 76] on input "Horário de Término" at bounding box center [300, 75] width 258 height 11
type input "15:00"
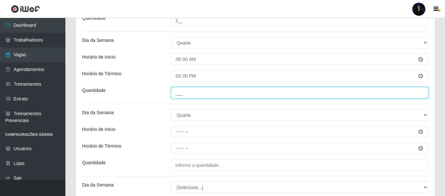
click at [177, 96] on input "___" at bounding box center [300, 92] width 258 height 11
type input "3__"
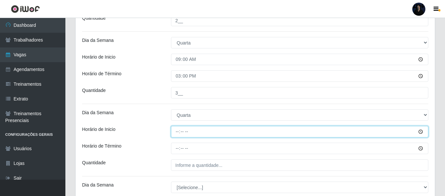
click at [176, 132] on input "Horário de Inicio" at bounding box center [300, 131] width 258 height 11
type input "15:00"
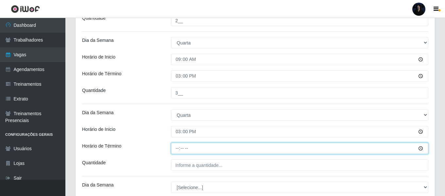
click at [177, 150] on input "Horário de Término" at bounding box center [300, 148] width 258 height 11
type input "21:00"
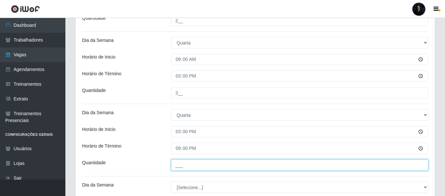
click at [181, 164] on input "___" at bounding box center [300, 164] width 258 height 11
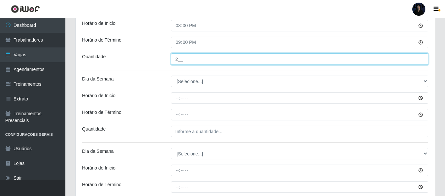
scroll to position [589, 0]
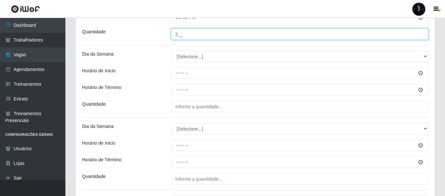
type input "2__"
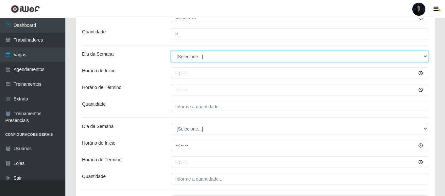
click at [186, 55] on select "[Selecione...] Segunda Terça Quarta Quinta Sexta Sábado Domingo" at bounding box center [300, 56] width 258 height 11
select select "4"
click at [171, 51] on select "[Selecione...] Segunda Terça Quarta Quinta Sexta Sábado Domingo" at bounding box center [300, 56] width 258 height 11
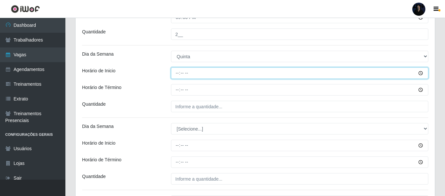
click at [177, 76] on input "Horário de Inicio" at bounding box center [300, 72] width 258 height 11
type input "09:00"
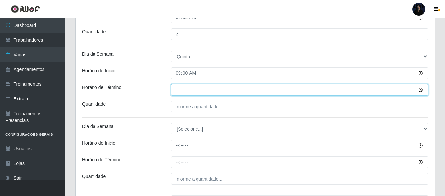
click at [179, 86] on input "Horário de Término" at bounding box center [300, 89] width 258 height 11
type input "15:00"
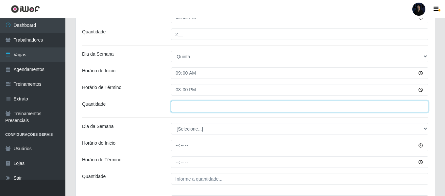
click at [176, 108] on input "___" at bounding box center [300, 106] width 258 height 11
type input "3__"
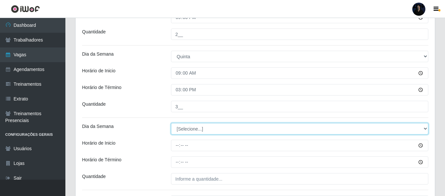
click at [179, 133] on select "[Selecione...] Segunda Terça Quarta Quinta Sexta Sábado Domingo" at bounding box center [300, 128] width 258 height 11
select select "4"
click at [171, 123] on select "[Selecione...] Segunda Terça Quarta Quinta Sexta Sábado Domingo" at bounding box center [300, 128] width 258 height 11
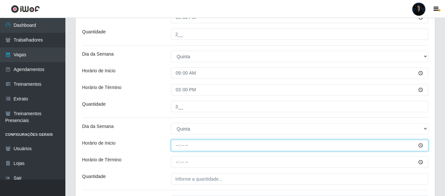
click at [178, 145] on input "Horário de Inicio" at bounding box center [300, 145] width 258 height 11
type input "15:00"
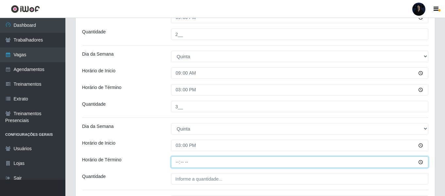
click at [178, 160] on input "Horário de Término" at bounding box center [300, 161] width 258 height 11
type input "21:00"
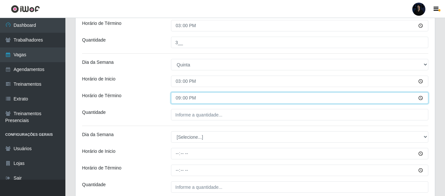
scroll to position [654, 0]
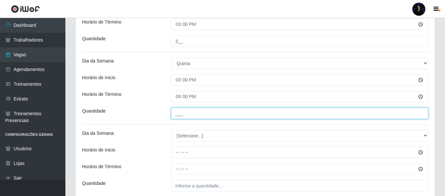
click at [174, 115] on input "___" at bounding box center [300, 113] width 258 height 11
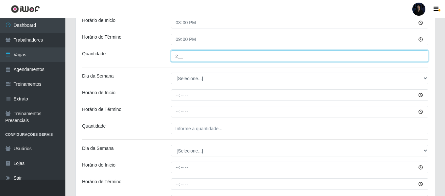
scroll to position [720, 0]
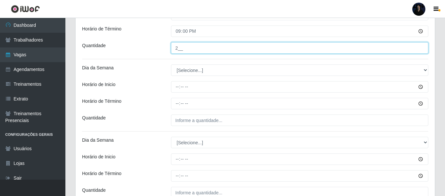
type input "2__"
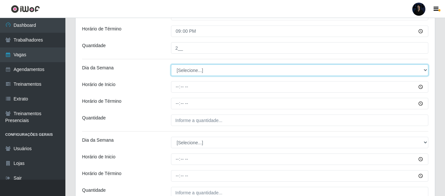
click at [181, 72] on select "[Selecione...] Segunda Terça Quarta Quinta Sexta Sábado Domingo" at bounding box center [300, 69] width 258 height 11
select select "5"
click at [171, 64] on select "[Selecione...] Segunda Terça Quarta Quinta Sexta Sábado Domingo" at bounding box center [300, 69] width 258 height 11
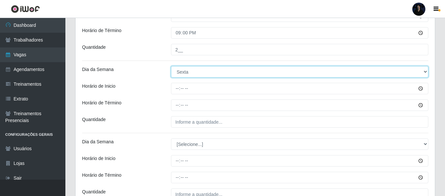
scroll to position [751, 0]
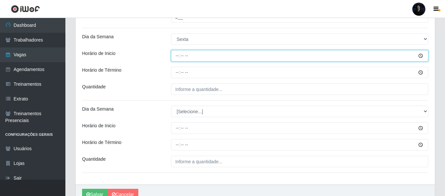
click at [180, 57] on input "Horário de Inicio" at bounding box center [300, 55] width 258 height 11
type input "09:00"
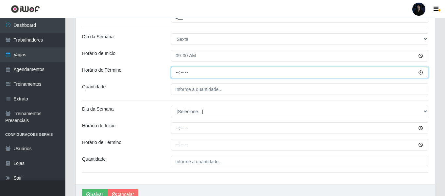
click at [179, 71] on input "Horário de Término" at bounding box center [300, 72] width 258 height 11
type input "15:00"
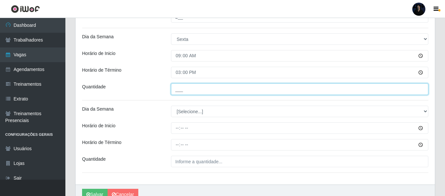
click at [176, 86] on input "___" at bounding box center [300, 88] width 258 height 11
type input "3__"
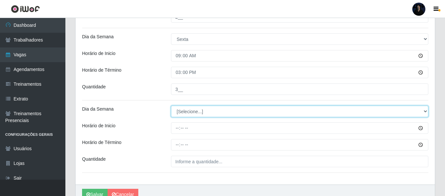
click at [178, 107] on select "[Selecione...] Segunda Terça Quarta Quinta Sexta Sábado Domingo" at bounding box center [300, 111] width 258 height 11
select select "5"
click at [171, 106] on select "[Selecione...] Segunda Terça Quarta Quinta Sexta Sábado Domingo" at bounding box center [300, 111] width 258 height 11
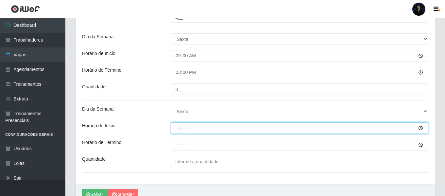
click at [177, 129] on input "Horário de Inicio" at bounding box center [300, 127] width 258 height 11
type input "15:00"
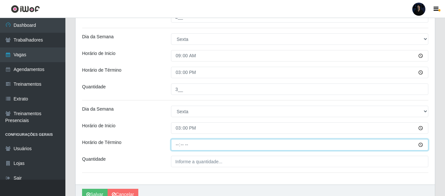
click at [176, 144] on input "Horário de Término" at bounding box center [300, 144] width 258 height 11
type input "21:00"
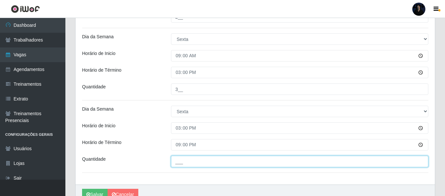
click at [177, 162] on input "___" at bounding box center [300, 161] width 258 height 11
type input "2__"
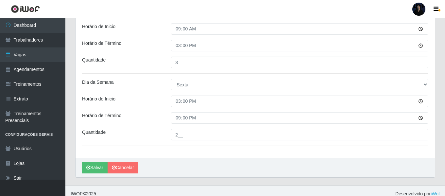
scroll to position [784, 0]
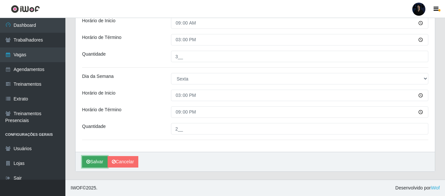
click at [93, 161] on button "Salvar" at bounding box center [95, 161] width 26 height 11
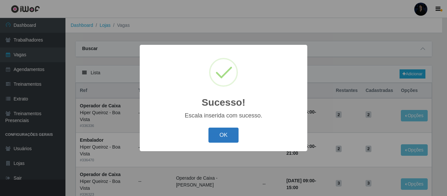
click at [228, 138] on button "OK" at bounding box center [223, 135] width 30 height 15
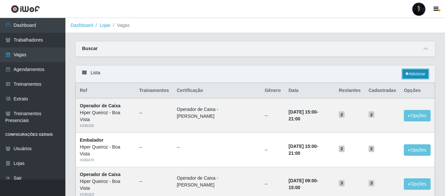
click at [417, 75] on link "Adicionar" at bounding box center [416, 73] width 26 height 9
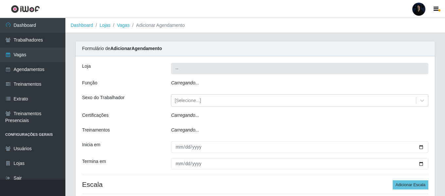
click at [186, 82] on icon "Carregando..." at bounding box center [185, 82] width 28 height 5
click at [189, 87] on div "Carregando..." at bounding box center [299, 84] width 267 height 9
click at [189, 85] on icon "Carregando..." at bounding box center [185, 82] width 28 height 5
type input "Hiper Queiroz - Boa Vista"
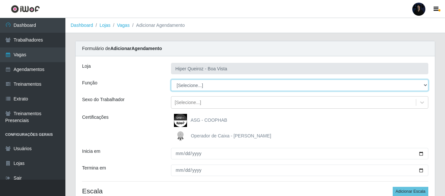
click at [201, 87] on select "[Selecione...] Embalador Embalador + Embalador ++ Operador de Caixa Operador de…" at bounding box center [300, 85] width 258 height 11
select select "72"
click at [171, 80] on select "[Selecione...] Embalador Embalador + Embalador ++ Operador de Caixa Operador de…" at bounding box center [300, 85] width 258 height 11
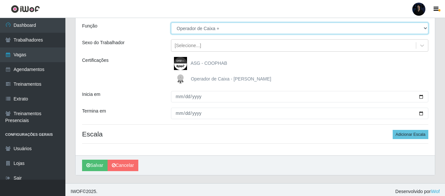
scroll to position [61, 0]
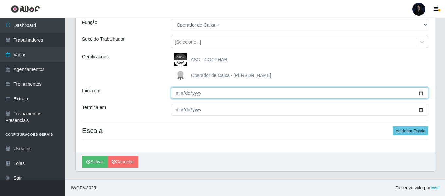
click at [421, 94] on input "Inicia em" at bounding box center [300, 92] width 258 height 11
type input "[DATE]"
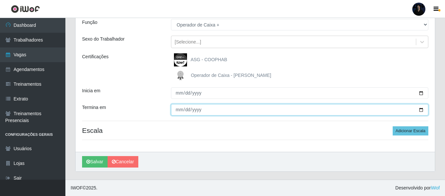
click at [421, 110] on input "Termina em" at bounding box center [300, 109] width 258 height 11
type input "[DATE]"
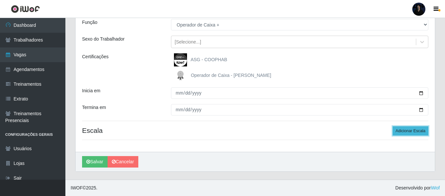
click at [403, 130] on button "Adicionar Escala" at bounding box center [411, 130] width 36 height 9
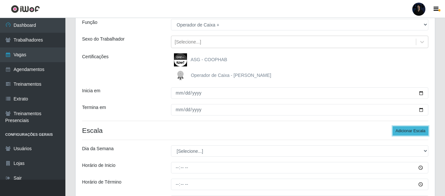
click at [403, 130] on button "Adicionar Escala" at bounding box center [411, 130] width 36 height 9
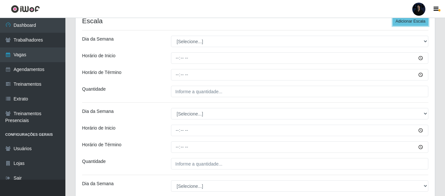
scroll to position [159, 0]
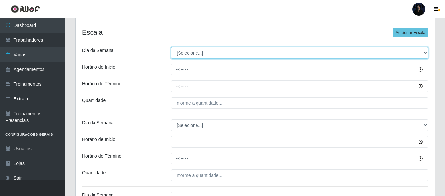
click at [184, 52] on select "[Selecione...] Segunda Terça Quarta Quinta Sexta Sábado Domingo" at bounding box center [300, 52] width 258 height 11
select select "6"
click at [171, 47] on select "[Selecione...] Segunda Terça Quarta Quinta Sexta Sábado Domingo" at bounding box center [300, 52] width 258 height 11
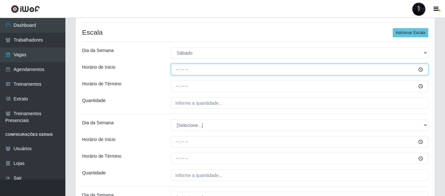
click at [174, 70] on input "Horário de Inicio" at bounding box center [300, 69] width 258 height 11
type input "09:00"
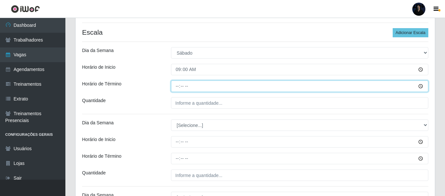
click at [175, 83] on input "Horário de Término" at bounding box center [300, 86] width 258 height 11
type input "15:00"
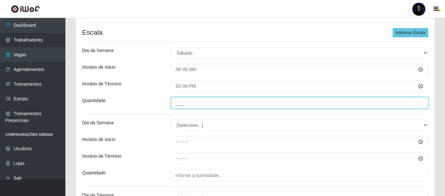
click at [175, 101] on input "___" at bounding box center [300, 102] width 258 height 11
type input "4__"
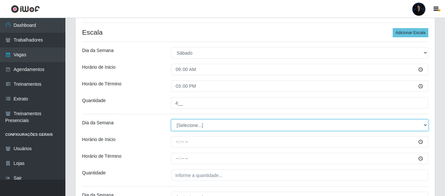
click at [180, 129] on select "[Selecione...] Segunda Terça Quarta Quinta Sexta Sábado Domingo" at bounding box center [300, 124] width 258 height 11
select select "6"
click at [171, 119] on select "[Selecione...] Segunda Terça Quarta Quinta Sexta Sábado Domingo" at bounding box center [300, 124] width 258 height 11
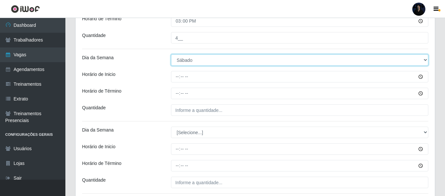
scroll to position [224, 0]
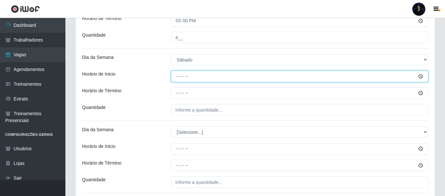
click at [177, 79] on input "Horário de Inicio" at bounding box center [300, 76] width 258 height 11
type input "15:00"
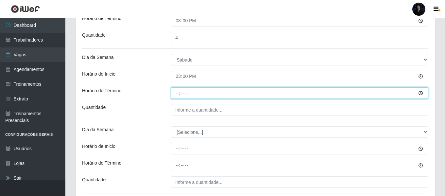
click at [173, 97] on input "Horário de Término" at bounding box center [300, 92] width 258 height 11
type input "21:00"
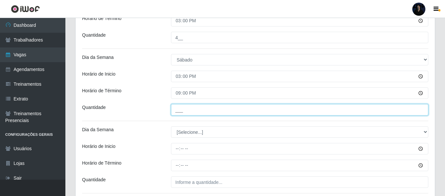
click at [173, 109] on input "___" at bounding box center [300, 109] width 258 height 11
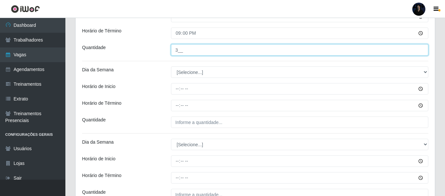
scroll to position [290, 0]
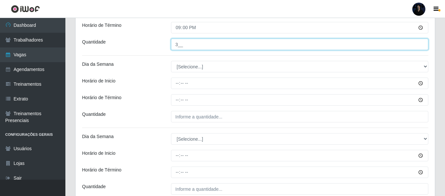
type input "3__"
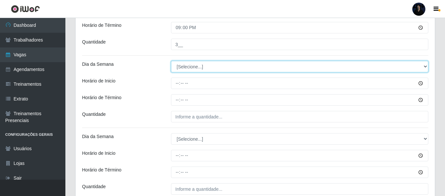
click at [180, 63] on select "[Selecione...] Segunda Terça Quarta Quinta Sexta Sábado Domingo" at bounding box center [300, 66] width 258 height 11
select select "0"
click at [171, 61] on select "[Selecione...] Segunda Terça Quarta Quinta Sexta Sábado Domingo" at bounding box center [300, 66] width 258 height 11
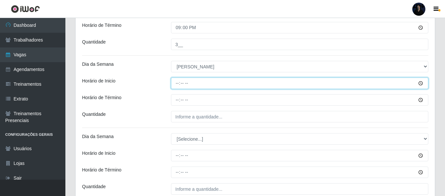
click at [177, 83] on input "Horário de Inicio" at bounding box center [300, 83] width 258 height 11
type input "09:00"
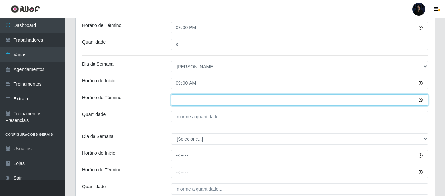
click at [173, 101] on input "Horário de Término" at bounding box center [300, 99] width 258 height 11
type input "15:00"
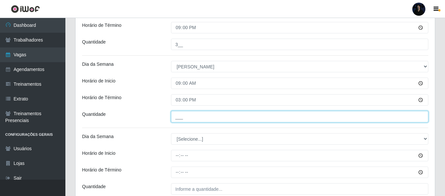
click at [174, 116] on input "___" at bounding box center [300, 116] width 258 height 11
type input "3__"
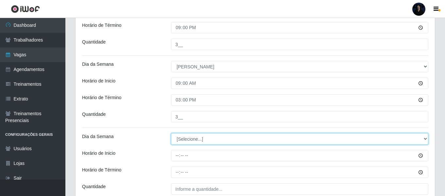
click at [188, 135] on select "[Selecione...] Segunda Terça Quarta Quinta Sexta Sábado Domingo" at bounding box center [300, 138] width 258 height 11
select select "0"
click at [171, 133] on select "[Selecione...] Segunda Terça Quarta Quinta Sexta Sábado Domingo" at bounding box center [300, 138] width 258 height 11
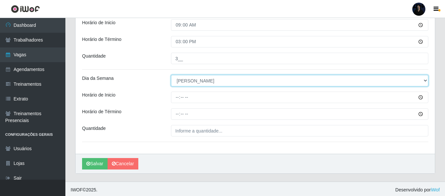
scroll to position [350, 0]
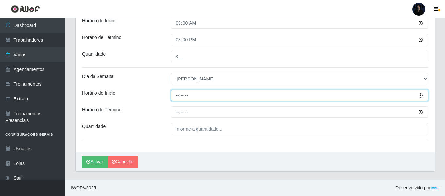
click at [178, 96] on input "Horário de Inicio" at bounding box center [300, 95] width 258 height 11
type input "14:00"
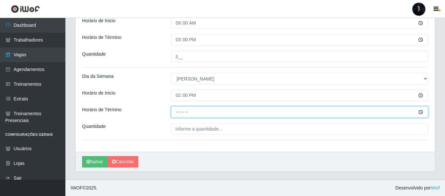
click at [175, 111] on input "Horário de Término" at bounding box center [300, 111] width 258 height 11
type input "20:00"
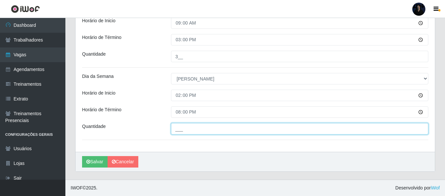
click at [173, 128] on input "___" at bounding box center [300, 128] width 258 height 11
type input "2__"
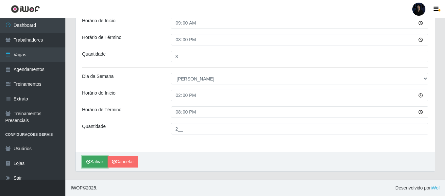
click at [94, 163] on button "Salvar" at bounding box center [95, 161] width 26 height 11
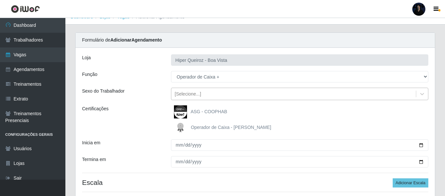
scroll to position [0, 0]
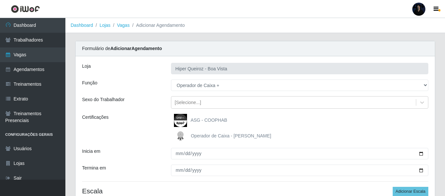
click at [182, 135] on img at bounding box center [182, 136] width 16 height 13
click at [0, 0] on input "Operador de Caixa - Queiroz Atacadão" at bounding box center [0, 0] width 0 height 0
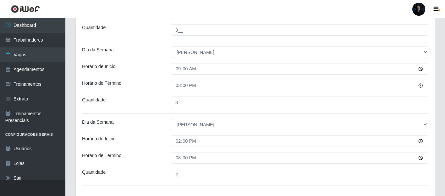
scroll to position [295, 0]
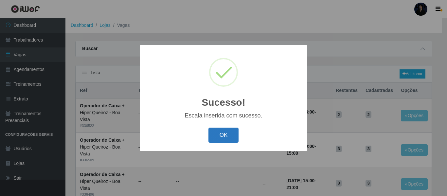
click at [233, 137] on button "OK" at bounding box center [223, 135] width 30 height 15
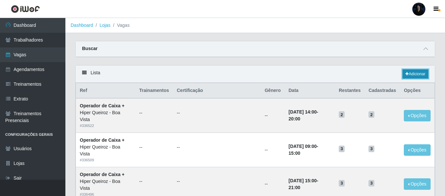
click at [410, 75] on link "Adicionar" at bounding box center [416, 73] width 26 height 9
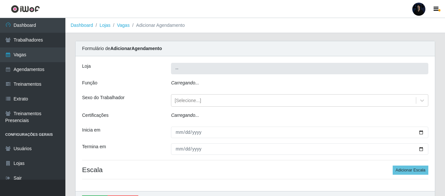
type input "Hiper Queiroz - Boa Vista"
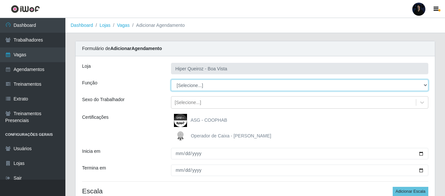
click at [183, 86] on select "[Selecione...] Embalador Embalador + Embalador ++ Operador de Caixa Operador de…" at bounding box center [300, 85] width 258 height 11
select select "70"
click at [171, 80] on select "[Selecione...] Embalador Embalador + Embalador ++ Operador de Caixa Operador de…" at bounding box center [300, 85] width 258 height 11
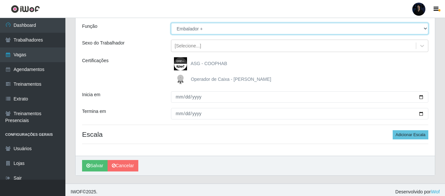
scroll to position [61, 0]
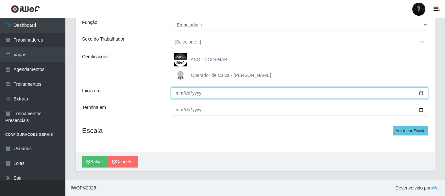
click at [421, 93] on input "Inicia em" at bounding box center [300, 92] width 258 height 11
type input "[DATE]"
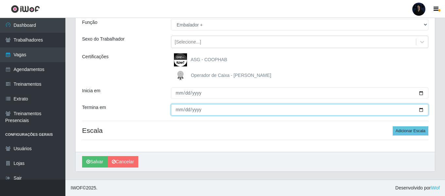
click at [421, 111] on input "Termina em" at bounding box center [300, 109] width 258 height 11
click at [422, 110] on input "Termina em" at bounding box center [300, 109] width 258 height 11
type input "[DATE]"
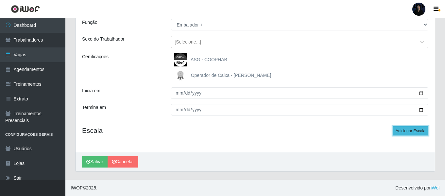
click at [397, 132] on button "Adicionar Escala" at bounding box center [411, 130] width 36 height 9
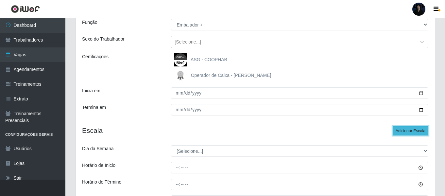
click at [397, 132] on button "Adicionar Escala" at bounding box center [411, 130] width 36 height 9
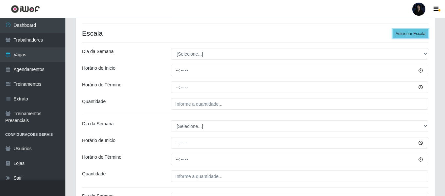
scroll to position [159, 0]
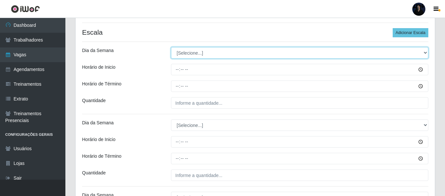
click at [185, 53] on select "[Selecione...] Segunda Terça Quarta Quinta Sexta Sábado Domingo" at bounding box center [300, 52] width 258 height 11
select select "6"
click at [171, 47] on select "[Selecione...] Segunda Terça Quarta Quinta Sexta Sábado Domingo" at bounding box center [300, 52] width 258 height 11
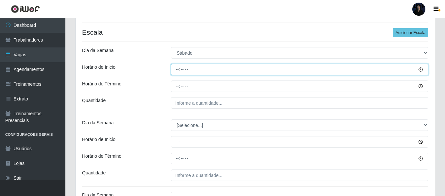
click at [177, 70] on input "Horário de Inicio" at bounding box center [300, 69] width 258 height 11
type input "09:00"
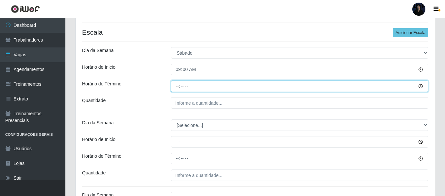
click at [174, 83] on input "Horário de Término" at bounding box center [300, 86] width 258 height 11
type input "15:00"
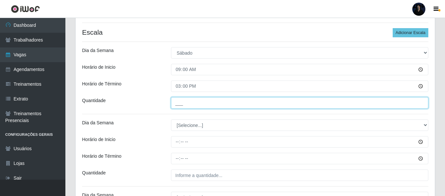
click at [175, 99] on input "___" at bounding box center [300, 102] width 258 height 11
type input "4__"
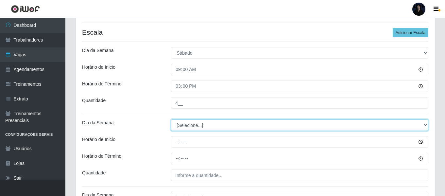
click at [182, 126] on select "[Selecione...] Segunda Terça Quarta Quinta Sexta Sábado Domingo" at bounding box center [300, 124] width 258 height 11
select select "6"
click at [171, 119] on select "[Selecione...] Segunda Terça Quarta Quinta Sexta Sábado Domingo" at bounding box center [300, 124] width 258 height 11
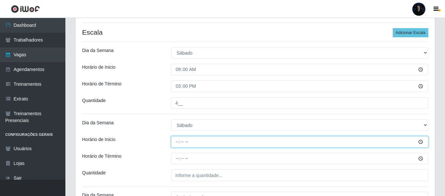
click at [179, 144] on input "Horário de Inicio" at bounding box center [300, 141] width 258 height 11
type input "15:00"
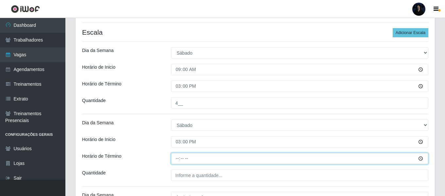
click at [175, 158] on input "Horário de Término" at bounding box center [300, 158] width 258 height 11
type input "21:00"
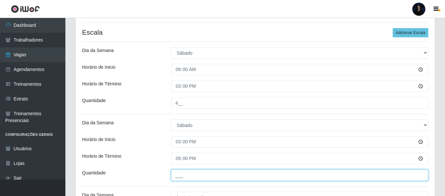
click at [176, 172] on input "___" at bounding box center [300, 175] width 258 height 11
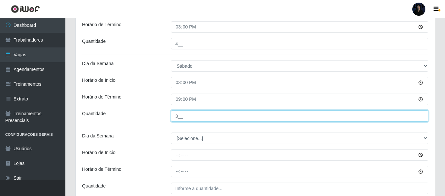
scroll to position [224, 0]
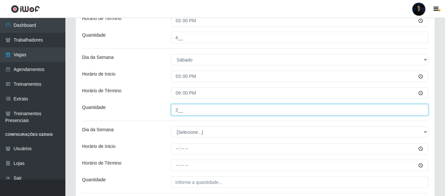
type input "3__"
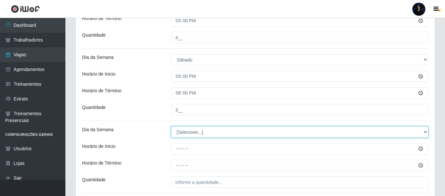
click at [180, 132] on select "[Selecione...] Segunda Terça Quarta Quinta Sexta Sábado Domingo" at bounding box center [300, 131] width 258 height 11
select select "0"
click at [171, 126] on select "[Selecione...] Segunda Terça Quarta Quinta Sexta Sábado Domingo" at bounding box center [300, 131] width 258 height 11
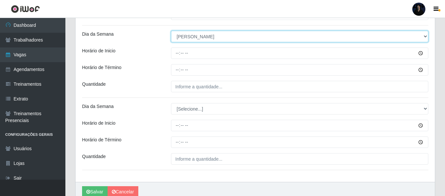
scroll to position [322, 0]
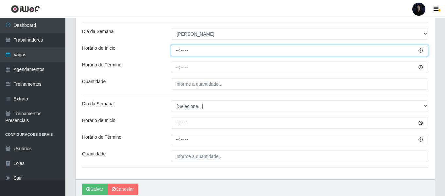
click at [176, 54] on input "Horário de Inicio" at bounding box center [300, 50] width 258 height 11
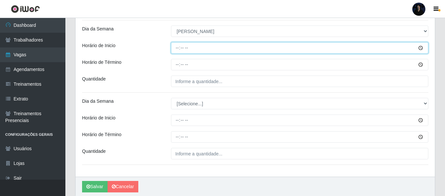
scroll to position [284, 0]
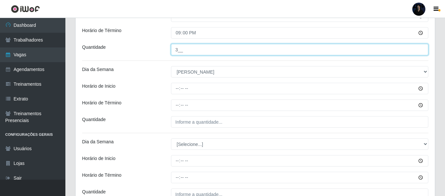
click at [180, 51] on input "3__" at bounding box center [300, 49] width 258 height 11
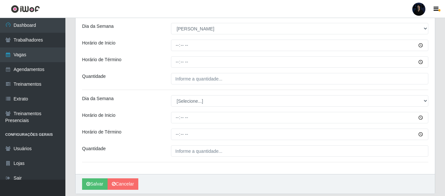
scroll to position [317, 0]
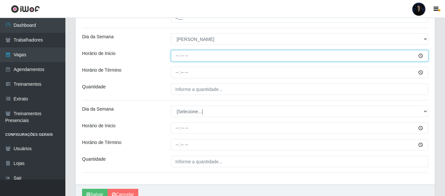
click at [175, 57] on input "Horário de Inicio" at bounding box center [300, 55] width 258 height 11
type input "09:00"
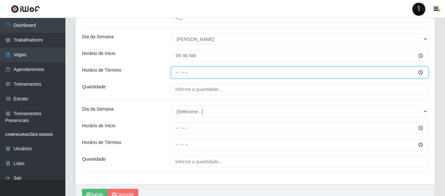
click at [173, 72] on input "Horário de Término" at bounding box center [300, 72] width 258 height 11
type input "15:00"
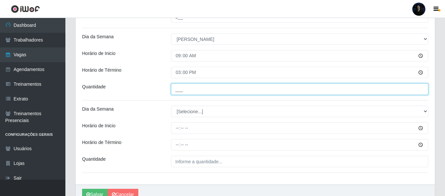
click at [177, 88] on input "___" at bounding box center [300, 88] width 258 height 11
type input "3__"
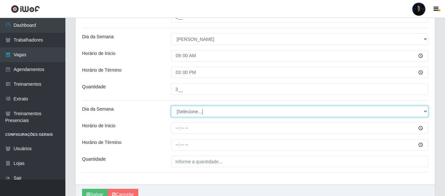
click at [194, 116] on select "[Selecione...] Segunda Terça Quarta Quinta Sexta Sábado Domingo" at bounding box center [300, 111] width 258 height 11
select select "0"
click at [171, 106] on select "[Selecione...] Segunda Terça Quarta Quinta Sexta Sábado Domingo" at bounding box center [300, 111] width 258 height 11
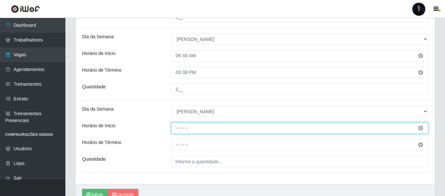
click at [178, 129] on input "Horário de Inicio" at bounding box center [300, 127] width 258 height 11
type input "14:00"
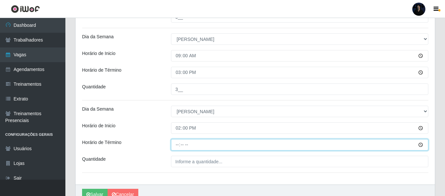
click at [174, 148] on input "Horário de Término" at bounding box center [300, 144] width 258 height 11
type input "20:00"
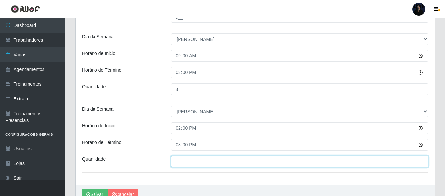
click at [178, 163] on input "___" at bounding box center [300, 161] width 258 height 11
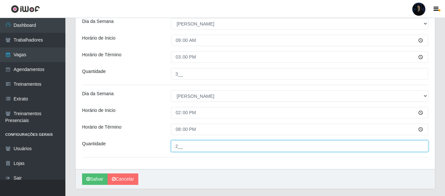
scroll to position [350, 0]
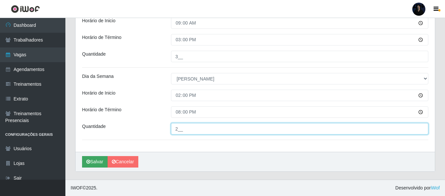
type input "2__"
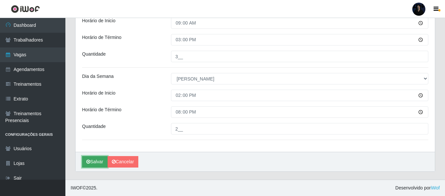
click at [91, 159] on button "Salvar" at bounding box center [95, 161] width 26 height 11
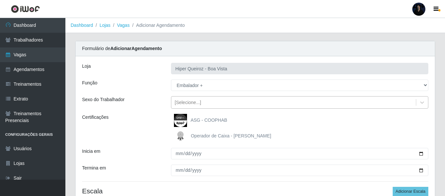
scroll to position [33, 0]
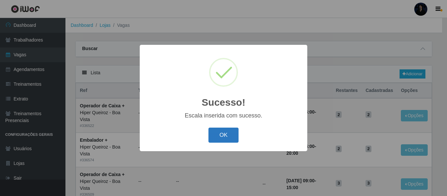
click at [225, 136] on button "OK" at bounding box center [223, 135] width 30 height 15
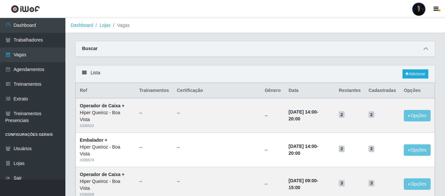
click at [426, 50] on icon at bounding box center [426, 48] width 5 height 5
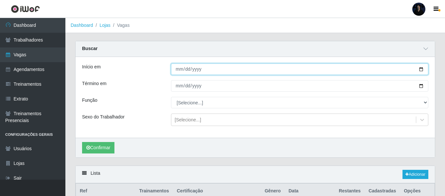
click at [420, 67] on input "Início em" at bounding box center [300, 68] width 258 height 11
type input "2025-09-06"
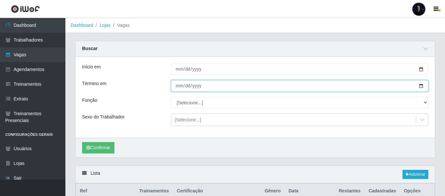
click at [421, 85] on input "Término em" at bounding box center [300, 85] width 258 height 11
type input "2025-09-07"
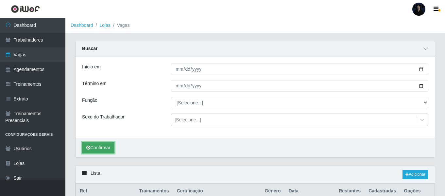
click at [105, 146] on button "Confirmar" at bounding box center [98, 147] width 32 height 11
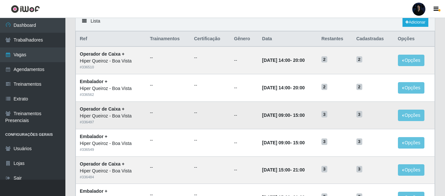
scroll to position [164, 0]
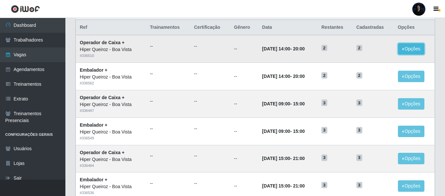
click at [410, 50] on button "Opções" at bounding box center [411, 48] width 27 height 11
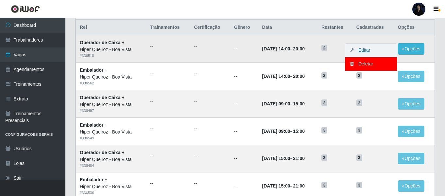
click at [365, 51] on link "Editar" at bounding box center [361, 49] width 19 height 5
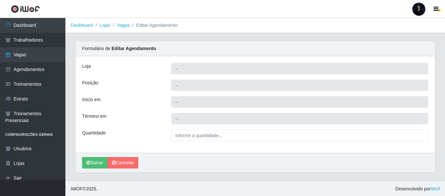
type input "Hiper Queiroz - Boa Vista"
type input "Operador de Caixa +"
type input "2025-09-07 14:00:00"
type input "2025-09-07 20:00:00"
type input "2__"
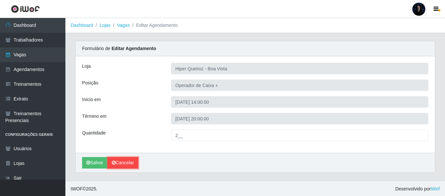
click at [126, 162] on link "Cancelar" at bounding box center [123, 162] width 31 height 11
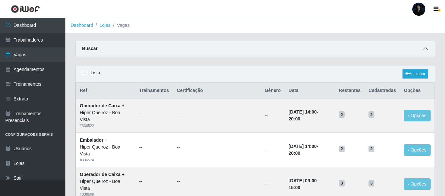
click at [426, 50] on icon at bounding box center [426, 48] width 5 height 5
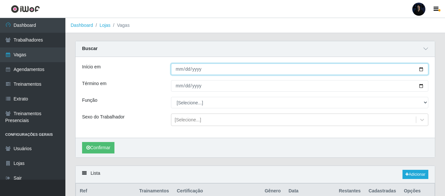
click at [421, 67] on input "Início em" at bounding box center [300, 68] width 258 height 11
type input "2025-10-11"
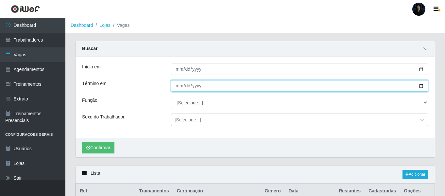
click at [421, 87] on input "Término em" at bounding box center [300, 85] width 258 height 11
type input "2025-10-12"
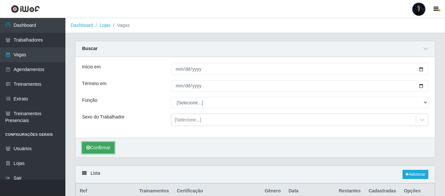
click at [101, 145] on button "Confirmar" at bounding box center [98, 147] width 32 height 11
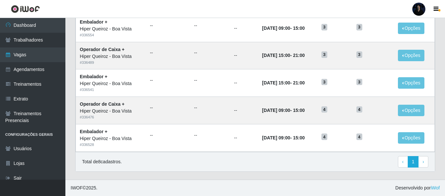
scroll to position [267, 0]
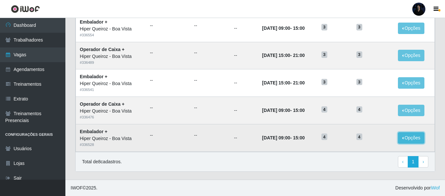
click at [407, 140] on button "Opções" at bounding box center [411, 137] width 27 height 11
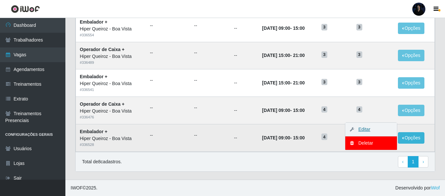
click at [361, 131] on link "Editar" at bounding box center [361, 129] width 19 height 5
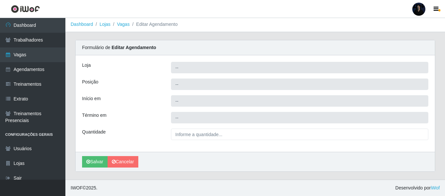
scroll to position [1, 0]
type input "Hiper Queiroz - Boa Vista"
type input "Embalador +"
type input "2025-10-11 09:00:00"
type input "2025-10-11 15:00:00"
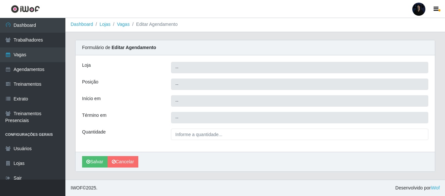
type input "4__"
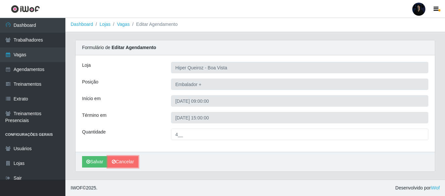
click at [130, 160] on link "Cancelar" at bounding box center [123, 161] width 31 height 11
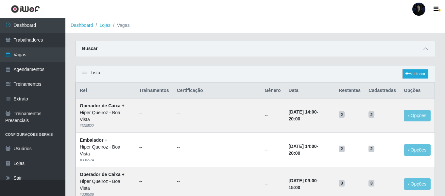
click at [424, 11] on div at bounding box center [419, 9] width 13 height 13
click at [389, 52] on button "Sair" at bounding box center [406, 50] width 59 height 13
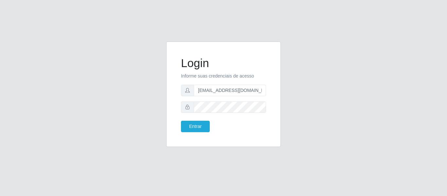
click at [262, 98] on form "Login Informe suas credenciais de acesso anacarina390@queiroz.com Entrar" at bounding box center [223, 94] width 85 height 76
drag, startPoint x: 261, startPoint y: 92, endPoint x: 229, endPoint y: 91, distance: 31.8
click at [229, 91] on input "anacarina390@queiroz.com" at bounding box center [230, 90] width 72 height 11
type input "anacarina390@spqueiroz.com"
click at [187, 124] on button "Entrar" at bounding box center [195, 126] width 29 height 11
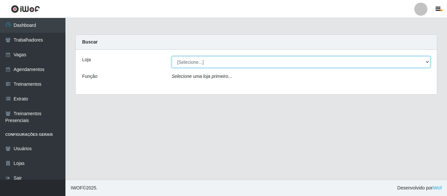
click at [199, 67] on select "[Selecione...] Supermercado Queiroz - Alto São Manoel" at bounding box center [301, 61] width 259 height 11
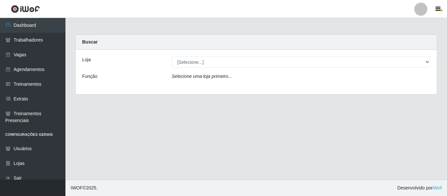
click at [228, 35] on div "Buscar" at bounding box center [256, 42] width 361 height 15
select select "512"
click at [172, 56] on select "[Selecione...] Supermercado Queiroz - Alto São Manoel Supermercado [PERSON_NAME]" at bounding box center [301, 61] width 259 height 11
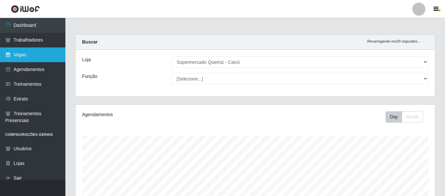
scroll to position [136, 360]
click at [29, 55] on link "Vagas" at bounding box center [32, 54] width 65 height 15
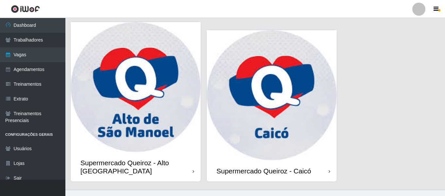
scroll to position [29, 0]
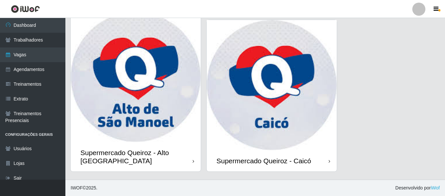
click at [293, 106] on img at bounding box center [272, 85] width 130 height 130
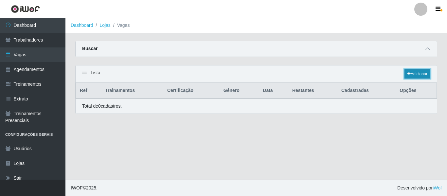
click at [419, 73] on link "Adicionar" at bounding box center [417, 73] width 26 height 9
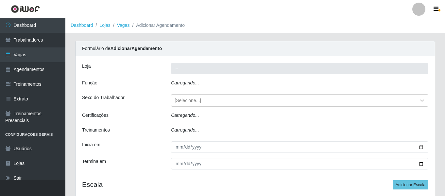
type input "Supermercado Queiroz - Caicó"
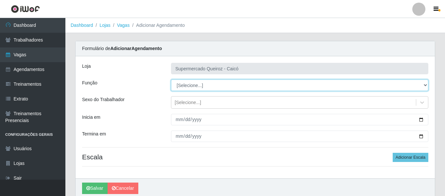
click at [183, 84] on select "[Selecione...] Embalador Embalador + Embalador ++" at bounding box center [300, 85] width 258 height 11
select select "1"
click at [171, 80] on select "[Selecione...] Embalador Embalador + Embalador ++" at bounding box center [300, 85] width 258 height 11
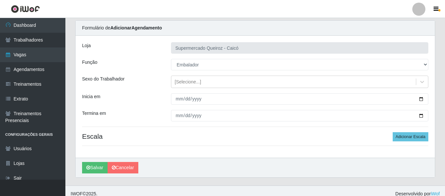
scroll to position [27, 0]
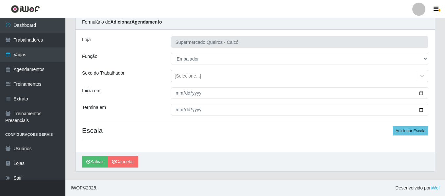
click at [421, 118] on div "Loja Supermercado [PERSON_NAME] Função [Selecione...] Embalador Embalador + Emb…" at bounding box center [256, 91] width 360 height 122
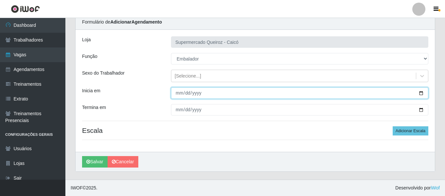
click at [421, 94] on input "Inicia em" at bounding box center [300, 92] width 258 height 11
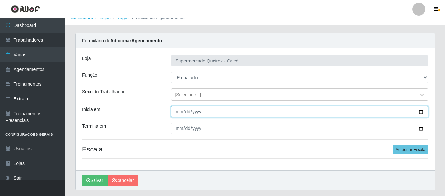
scroll to position [0, 0]
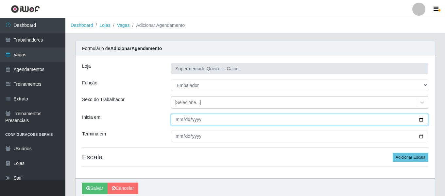
click at [424, 119] on input "Inicia em" at bounding box center [300, 119] width 258 height 11
type input "[DATE]"
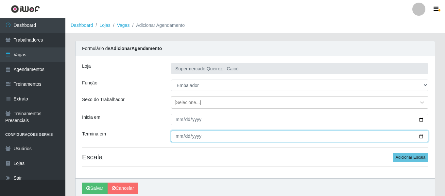
click at [422, 136] on input "Termina em" at bounding box center [300, 136] width 258 height 11
type input "[DATE]"
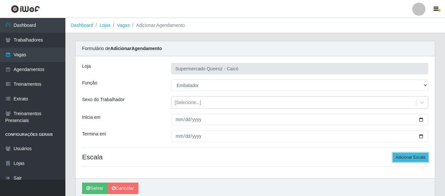
click at [409, 155] on button "Adicionar Escala" at bounding box center [411, 157] width 36 height 9
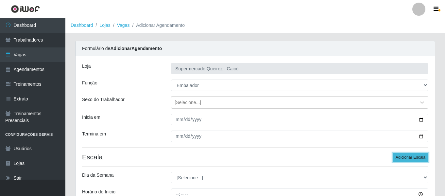
click at [409, 155] on button "Adicionar Escala" at bounding box center [411, 157] width 36 height 9
click at [411, 155] on button "Adicionar Escala" at bounding box center [411, 157] width 36 height 9
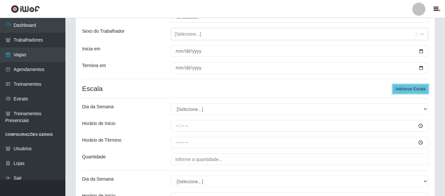
scroll to position [98, 0]
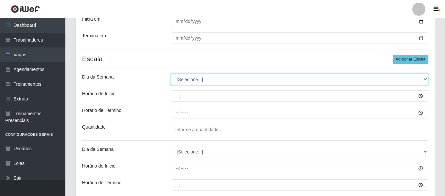
click at [176, 80] on select "[Selecione...] Segunda Terça Quarta Quinta Sexta Sábado Domingo" at bounding box center [300, 79] width 258 height 11
select select "3"
click at [171, 74] on select "[Selecione...] Segunda Terça Quarta Quinta Sexta Sábado Domingo" at bounding box center [300, 79] width 258 height 11
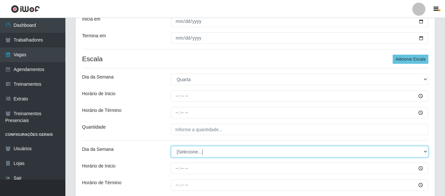
click at [192, 149] on select "[Selecione...] Segunda Terça Quarta Quinta Sexta Sábado Domingo" at bounding box center [300, 151] width 258 height 11
select select "3"
click at [171, 146] on select "[Selecione...] Segunda Terça Quarta Quinta Sexta Sábado Domingo" at bounding box center [300, 151] width 258 height 11
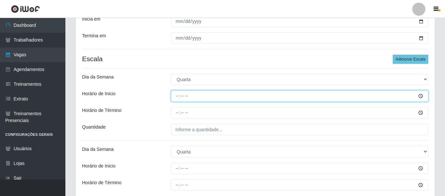
click at [177, 98] on input "Horário de Inicio" at bounding box center [300, 95] width 258 height 11
type input "08:00"
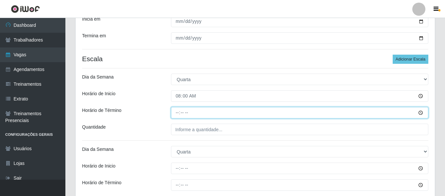
click at [177, 114] on input "Horário de Término" at bounding box center [300, 112] width 258 height 11
type input "14:00"
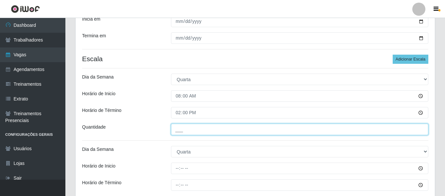
click at [179, 129] on input "___" at bounding box center [300, 129] width 258 height 11
type input "2__"
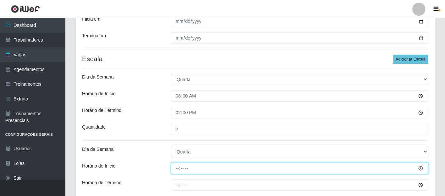
click at [178, 167] on input "Horário de Inicio" at bounding box center [300, 168] width 258 height 11
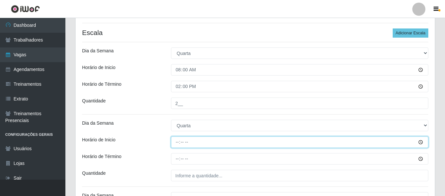
scroll to position [164, 0]
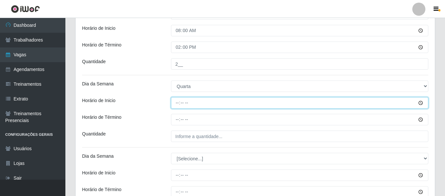
type input "15:00"
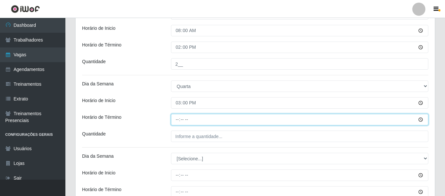
click at [177, 119] on input "Horário de Término" at bounding box center [300, 119] width 258 height 11
type input "21:00"
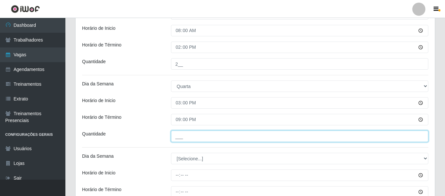
click at [176, 137] on input "___" at bounding box center [300, 136] width 258 height 11
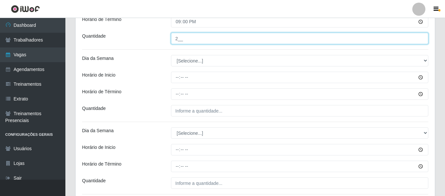
scroll to position [262, 0]
type input "2__"
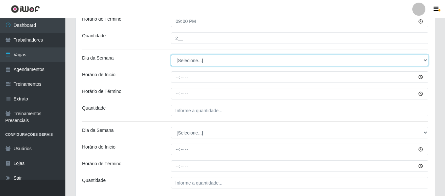
click at [187, 63] on select "[Selecione...] Segunda Terça Quarta Quinta Sexta Sábado Domingo" at bounding box center [300, 60] width 258 height 11
select select "4"
click at [171, 55] on select "[Selecione...] Segunda Terça Quarta Quinta Sexta Sábado Domingo" at bounding box center [300, 60] width 258 height 11
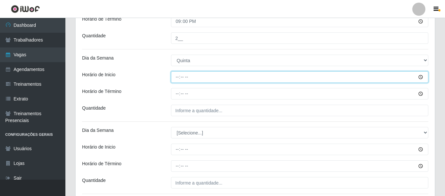
click at [177, 78] on div "Loja Supermercado [PERSON_NAME] Função [Selecione...] Embalador Embalador + Emb…" at bounding box center [256, 72] width 360 height 556
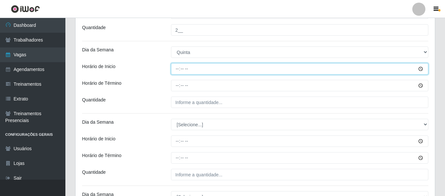
scroll to position [295, 0]
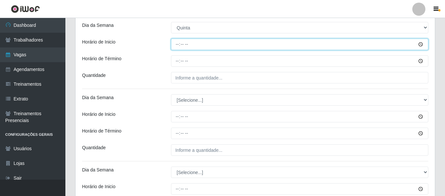
type input "08:00"
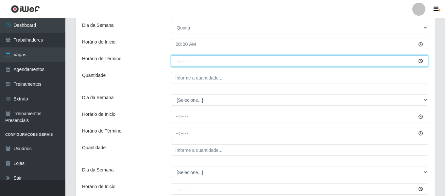
click at [179, 61] on input "Horário de Término" at bounding box center [300, 60] width 258 height 11
type input "14:00"
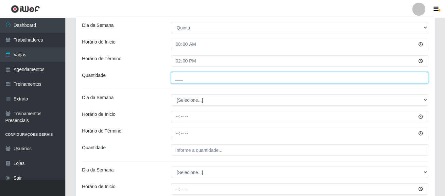
click at [176, 79] on input "___" at bounding box center [300, 77] width 258 height 11
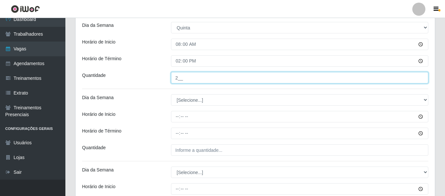
type input "2__"
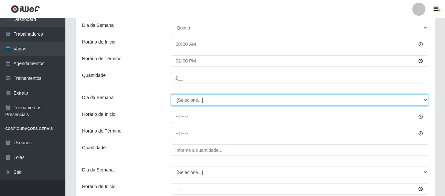
click at [197, 99] on select "[Selecione...] Segunda Terça Quarta Quinta Sexta Sábado Domingo" at bounding box center [300, 99] width 258 height 11
select select "4"
click at [171, 94] on select "[Selecione...] Segunda Terça Quarta Quinta Sexta Sábado Domingo" at bounding box center [300, 99] width 258 height 11
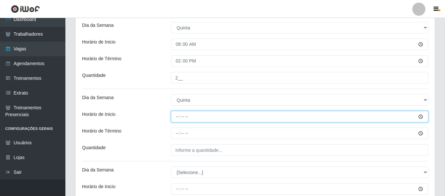
click at [177, 116] on input "Horário de Inicio" at bounding box center [300, 116] width 258 height 11
type input "15:00"
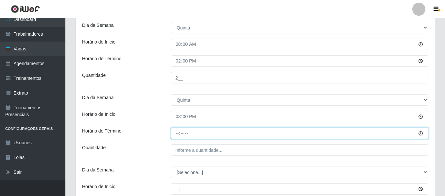
click at [178, 134] on input "Horário de Término" at bounding box center [300, 133] width 258 height 11
type input "21:00"
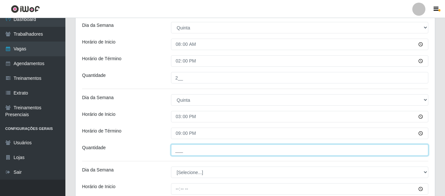
click at [177, 148] on input "___" at bounding box center [300, 149] width 258 height 11
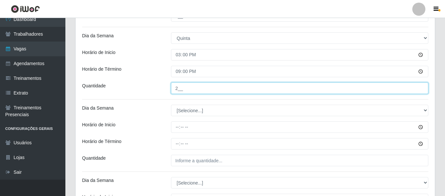
scroll to position [393, 0]
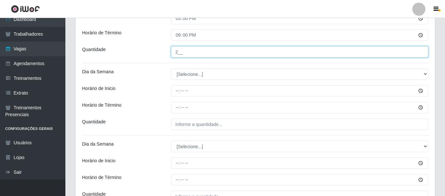
type input "2__"
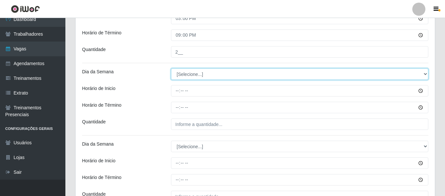
click at [191, 76] on select "[Selecione...] Segunda Terça Quarta Quinta Sexta Sábado Domingo" at bounding box center [300, 73] width 258 height 11
select select "5"
click at [171, 68] on select "[Selecione...] Segunda Terça Quarta Quinta Sexta Sábado Domingo" at bounding box center [300, 73] width 258 height 11
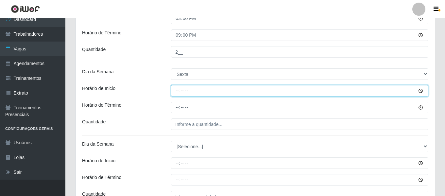
click at [179, 91] on input "Horário de Inicio" at bounding box center [300, 90] width 258 height 11
type input "08:00"
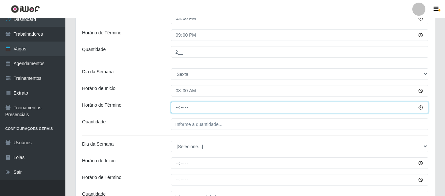
click at [175, 104] on input "Horário de Término" at bounding box center [300, 107] width 258 height 11
type input "14:00"
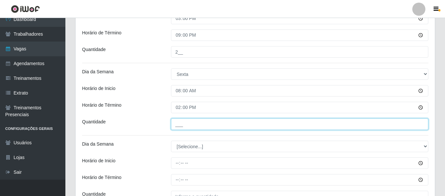
click at [178, 126] on input "___" at bounding box center [300, 123] width 258 height 11
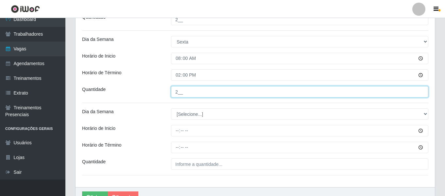
scroll to position [425, 0]
type input "2__"
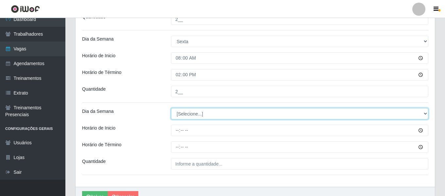
click at [187, 112] on select "[Selecione...] Segunda Terça Quarta Quinta Sexta Sábado Domingo" at bounding box center [300, 113] width 258 height 11
select select "5"
click at [171, 108] on select "[Selecione...] Segunda Terça Quarta Quinta Sexta Sábado Domingo" at bounding box center [300, 113] width 258 height 11
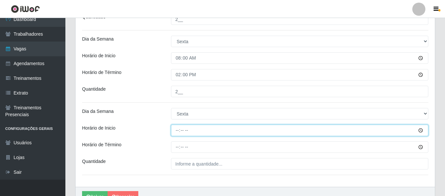
click at [177, 129] on input "Horário de Inicio" at bounding box center [300, 130] width 258 height 11
type input "15:00"
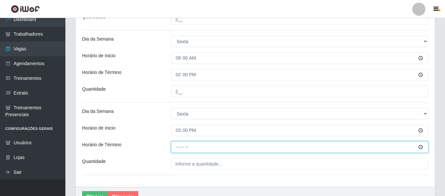
click at [180, 148] on input "Horário de Término" at bounding box center [300, 146] width 258 height 11
type input "21:00"
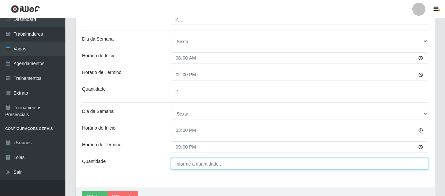
type input "___"
click at [177, 164] on input "___" at bounding box center [300, 163] width 258 height 11
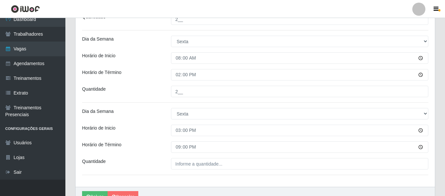
click at [237, 2] on header "Perfil Alterar Senha Sair" at bounding box center [222, 9] width 445 height 18
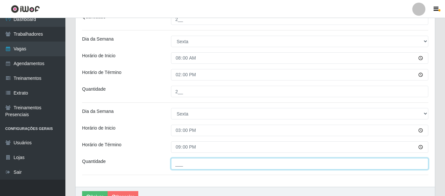
click at [179, 163] on input "___" at bounding box center [300, 163] width 258 height 11
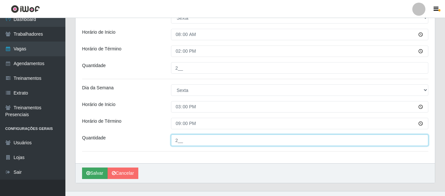
scroll to position [460, 0]
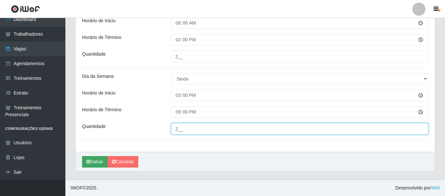
type input "2__"
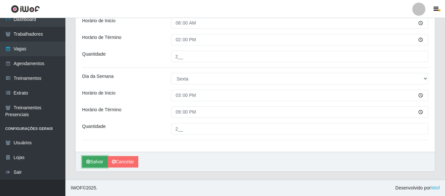
click at [97, 160] on button "Salvar" at bounding box center [95, 161] width 26 height 11
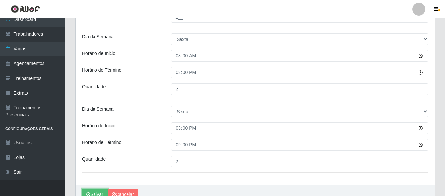
scroll to position [362, 0]
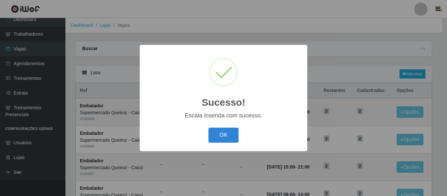
click at [208, 128] on div "OK Cancel" at bounding box center [223, 135] width 154 height 19
click at [220, 131] on button "OK" at bounding box center [223, 135] width 30 height 15
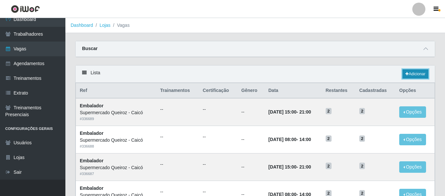
click at [410, 76] on link "Adicionar" at bounding box center [416, 73] width 26 height 9
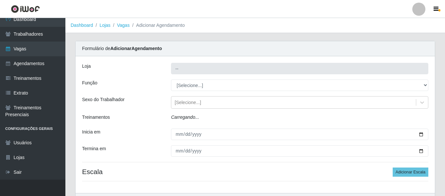
type input "Supermercado Queiroz - Caicó"
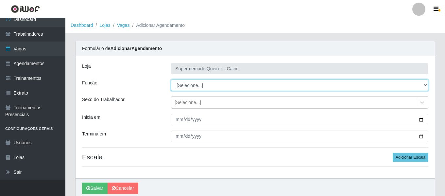
click at [189, 86] on select "[Selecione...] Embalador Embalador + Embalador ++" at bounding box center [300, 85] width 258 height 11
select select "70"
click at [171, 80] on select "[Selecione...] Embalador Embalador + Embalador ++" at bounding box center [300, 85] width 258 height 11
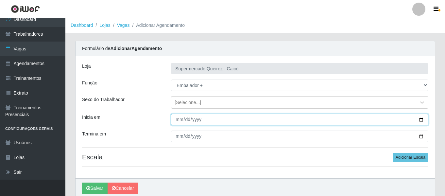
click at [422, 119] on input "Inicia em" at bounding box center [300, 119] width 258 height 11
type input "[DATE]"
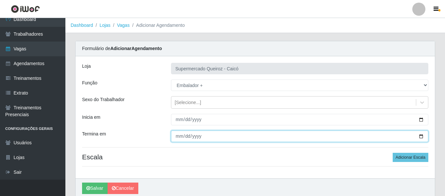
click at [421, 136] on input "Termina em" at bounding box center [300, 136] width 258 height 11
type input "[DATE]"
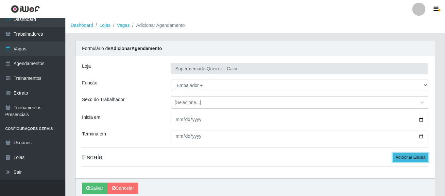
click at [406, 156] on button "Adicionar Escala" at bounding box center [411, 157] width 36 height 9
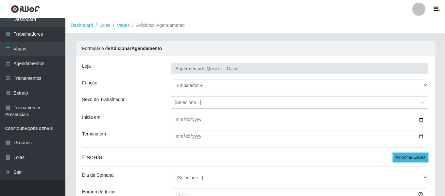
click at [406, 156] on button "Adicionar Escala" at bounding box center [411, 157] width 36 height 9
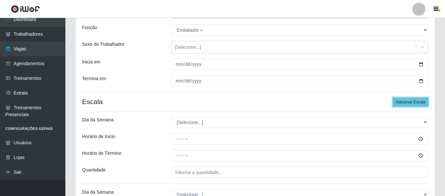
scroll to position [131, 0]
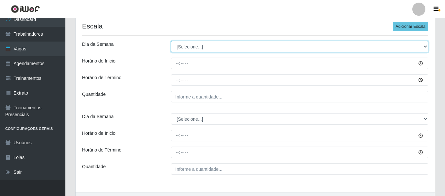
click at [183, 46] on select "[Selecione...] Segunda Terça Quarta Quinta Sexta Sábado Domingo" at bounding box center [300, 46] width 258 height 11
select select "6"
click at [171, 41] on select "[Selecione...] Segunda Terça Quarta Quinta Sexta Sábado Domingo" at bounding box center [300, 46] width 258 height 11
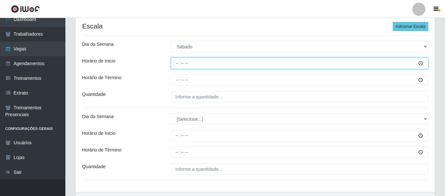
click at [178, 62] on input "Horário de Inicio" at bounding box center [300, 63] width 258 height 11
type input "08:00"
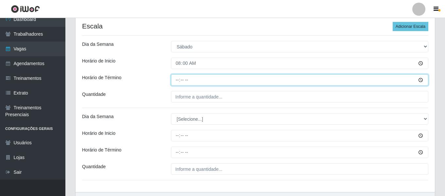
click at [177, 81] on input "Horário de Término" at bounding box center [300, 79] width 258 height 11
type input "14:00"
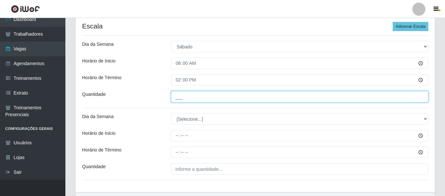
click at [178, 95] on input "___" at bounding box center [300, 96] width 258 height 11
type input "2__"
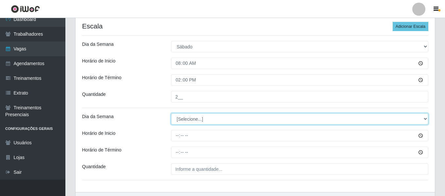
click at [183, 118] on select "[Selecione...] Segunda Terça Quarta Quinta Sexta Sábado Domingo" at bounding box center [300, 118] width 258 height 11
select select "0"
click at [171, 113] on select "[Selecione...] Segunda Terça Quarta Quinta Sexta Sábado Domingo" at bounding box center [300, 118] width 258 height 11
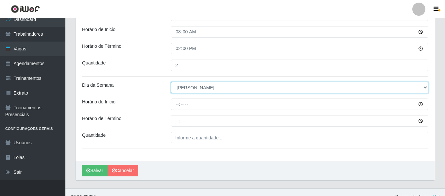
scroll to position [171, 0]
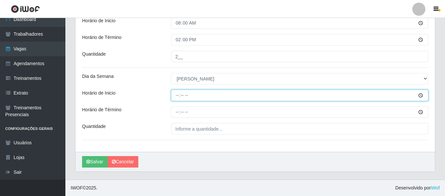
click at [179, 94] on input "Horário de Inicio" at bounding box center [300, 95] width 258 height 11
type input "08:00"
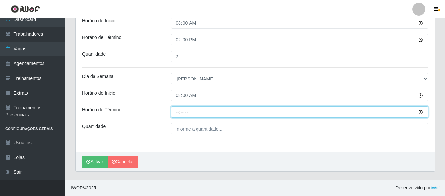
click at [177, 111] on input "Horário de Término" at bounding box center [300, 111] width 258 height 11
type input "14:00"
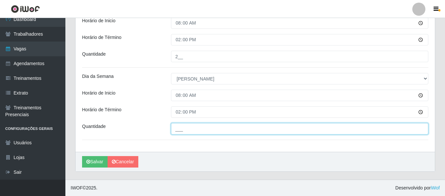
click at [176, 129] on input "___" at bounding box center [300, 128] width 258 height 11
type input "1__"
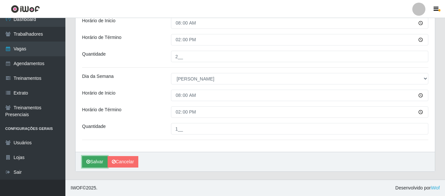
click at [90, 164] on button "Salvar" at bounding box center [95, 161] width 26 height 11
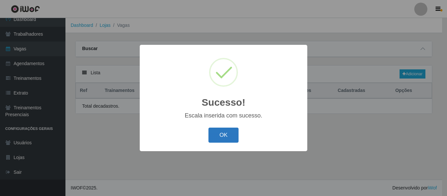
click at [223, 135] on button "OK" at bounding box center [223, 135] width 30 height 15
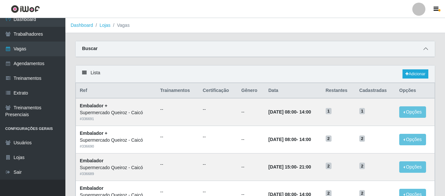
click at [425, 50] on icon at bounding box center [426, 48] width 5 height 5
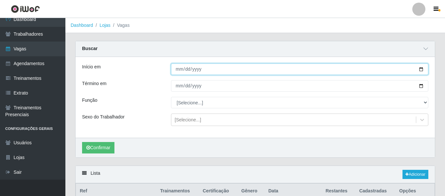
click at [421, 69] on input "Início em" at bounding box center [300, 68] width 258 height 11
type input "[DATE]"
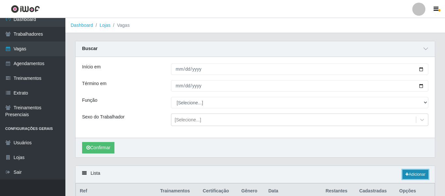
click at [420, 175] on link "Adicionar" at bounding box center [416, 174] width 26 height 9
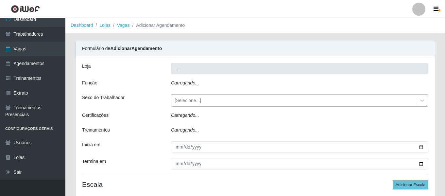
type input "Supermercado Queiroz - Caicó"
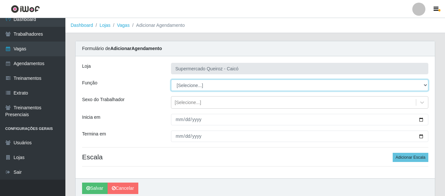
click at [228, 85] on select "[Selecione...] Embalador Embalador + Embalador ++" at bounding box center [300, 85] width 258 height 11
select select "1"
click at [171, 80] on select "[Selecione...] Embalador Embalador + Embalador ++" at bounding box center [300, 85] width 258 height 11
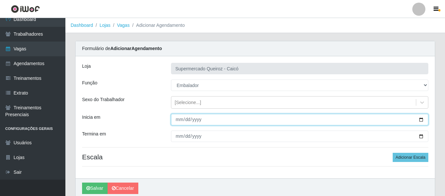
click at [421, 121] on input "Inicia em" at bounding box center [300, 119] width 258 height 11
type input "[DATE]"
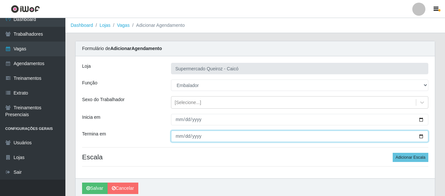
click at [416, 134] on input "Termina em" at bounding box center [300, 136] width 258 height 11
click at [419, 135] on input "Termina em" at bounding box center [300, 136] width 258 height 11
type input "[DATE]"
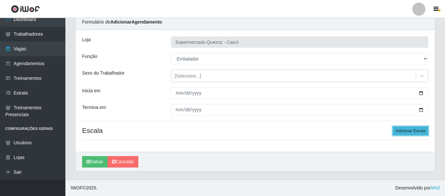
click at [408, 132] on button "Adicionar Escala" at bounding box center [411, 130] width 36 height 9
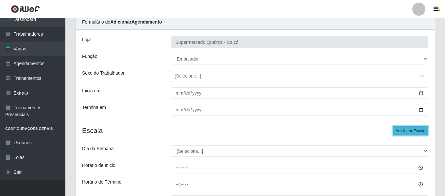
click at [408, 132] on button "Adicionar Escala" at bounding box center [411, 130] width 36 height 9
click at [409, 133] on button "Adicionar Escala" at bounding box center [411, 130] width 36 height 9
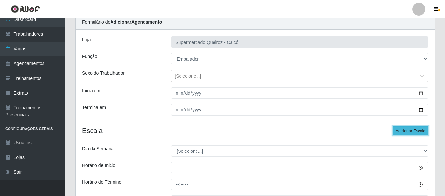
click at [409, 133] on button "Adicionar Escala" at bounding box center [411, 130] width 36 height 9
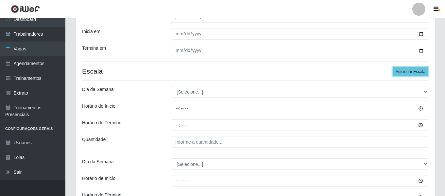
scroll to position [92, 0]
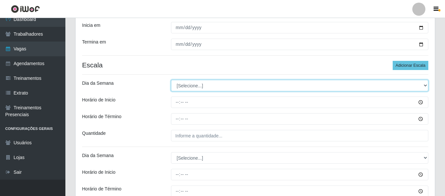
click at [194, 82] on select "[Selecione...] Segunda Terça Quarta Quinta Sexta Sábado Domingo" at bounding box center [300, 85] width 258 height 11
select select "1"
click at [171, 80] on select "[Selecione...] Segunda Terça Quarta Quinta Sexta Sábado Domingo" at bounding box center [300, 85] width 258 height 11
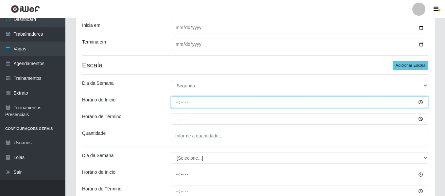
click at [177, 102] on input "Horário de Inicio" at bounding box center [300, 102] width 258 height 11
type input "15:00"
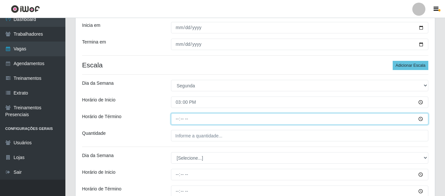
click at [175, 114] on input "Horário de Término" at bounding box center [300, 118] width 258 height 11
type input "21:00"
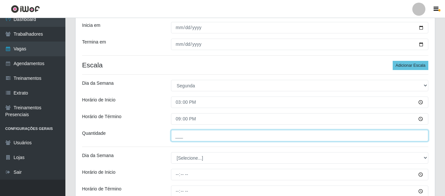
click at [175, 131] on input "___" at bounding box center [300, 135] width 258 height 11
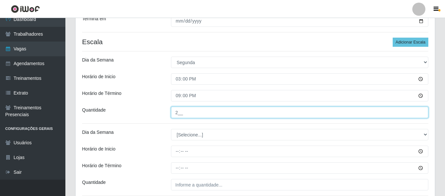
scroll to position [157, 0]
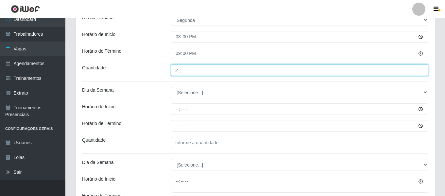
type input "2__"
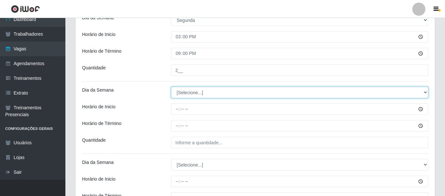
click at [188, 95] on select "[Selecione...] Segunda Terça Quarta Quinta Sexta Sábado Domingo" at bounding box center [300, 92] width 258 height 11
select select "2"
click at [171, 87] on select "[Selecione...] Segunda Terça Quarta Quinta Sexta Sábado Domingo" at bounding box center [300, 92] width 258 height 11
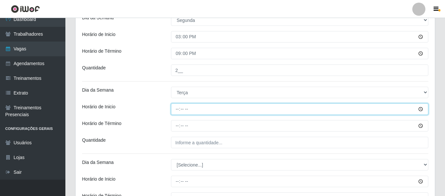
click at [178, 109] on input "Horário de Inicio" at bounding box center [300, 108] width 258 height 11
type input "08:00"
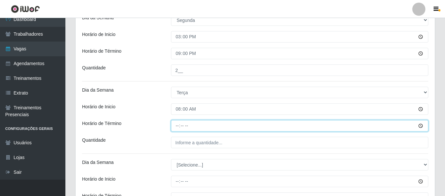
click at [177, 125] on input "Horário de Término" at bounding box center [300, 125] width 258 height 11
type input "14:00"
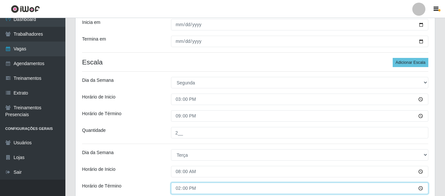
scroll to position [164, 0]
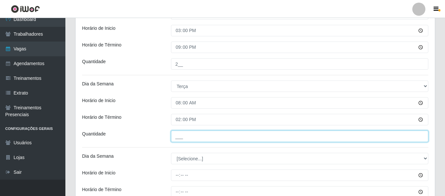
click at [176, 140] on input "___" at bounding box center [300, 136] width 258 height 11
type input "2__"
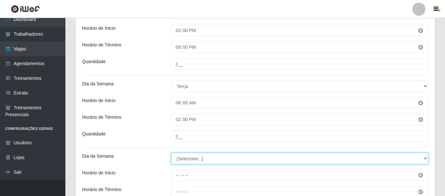
click at [186, 156] on select "[Selecione...] Segunda Terça Quarta Quinta Sexta Sábado Domingo" at bounding box center [300, 158] width 258 height 11
select select "2"
click at [171, 153] on select "[Selecione...] Segunda Terça Quarta Quinta Sexta Sábado Domingo" at bounding box center [300, 158] width 258 height 11
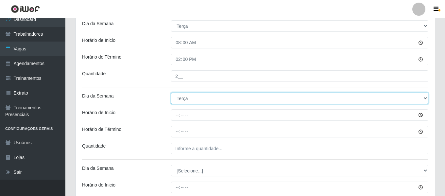
scroll to position [229, 0]
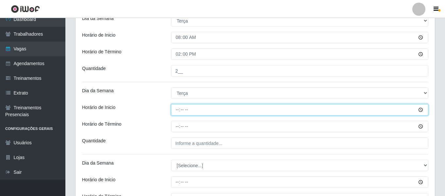
click at [178, 109] on input "Horário de Inicio" at bounding box center [300, 109] width 258 height 11
type input "15:00"
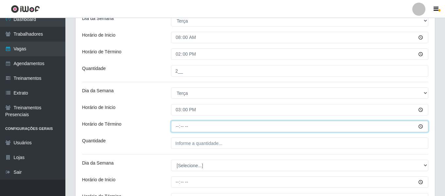
click at [177, 125] on input "Horário de Término" at bounding box center [300, 126] width 258 height 11
type input "21:00"
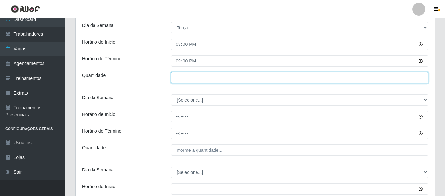
click at [176, 80] on input "___" at bounding box center [300, 77] width 258 height 11
type input "2__"
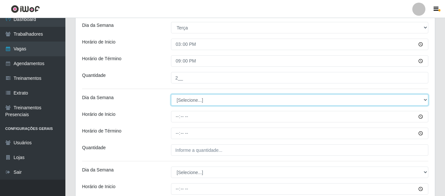
click at [183, 99] on select "[Selecione...] Segunda Terça Quarta Quinta Sexta Sábado Domingo" at bounding box center [300, 99] width 258 height 11
select select "3"
click at [171, 94] on select "[Selecione...] Segunda Terça Quarta Quinta Sexta Sábado Domingo" at bounding box center [300, 99] width 258 height 11
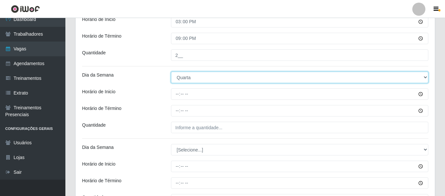
scroll to position [327, 0]
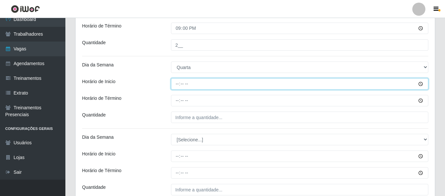
click at [176, 87] on input "Horário de Inicio" at bounding box center [300, 83] width 258 height 11
type input "08:00"
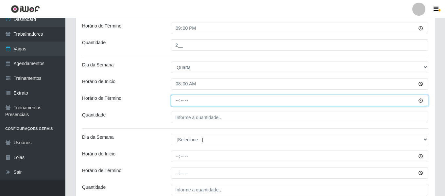
click at [179, 101] on input "Horário de Término" at bounding box center [300, 100] width 258 height 11
type input "14:00"
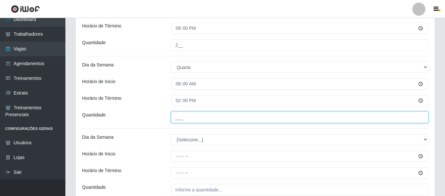
click at [177, 116] on input "___" at bounding box center [300, 117] width 258 height 11
type input "2__"
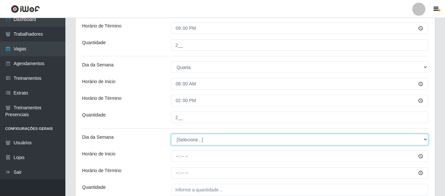
click at [181, 142] on select "[Selecione...] Segunda Terça Quarta Quinta Sexta Sábado Domingo" at bounding box center [300, 139] width 258 height 11
click at [171, 134] on select "[Selecione...] Segunda Terça Quarta Quinta Sexta Sábado Domingo" at bounding box center [300, 139] width 258 height 11
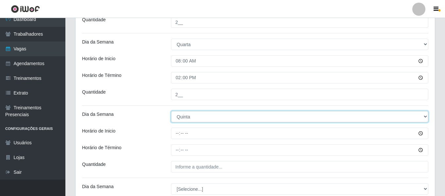
scroll to position [360, 0]
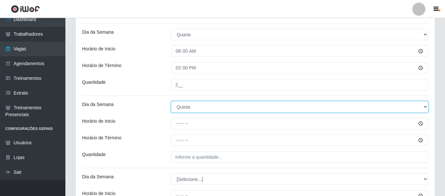
click at [181, 110] on select "[Selecione...] Segunda Terça Quarta Quinta Sexta Sábado Domingo" at bounding box center [300, 106] width 258 height 11
select select "3"
click at [171, 101] on select "[Selecione...] Segunda Terça Quarta Quinta Sexta Sábado Domingo" at bounding box center [300, 106] width 258 height 11
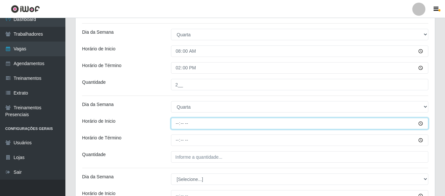
click at [177, 125] on input "Horário de Inicio" at bounding box center [300, 123] width 258 height 11
type input "15:00"
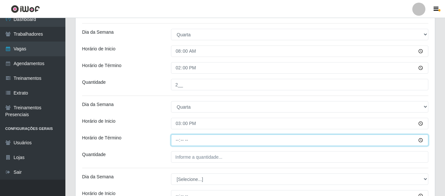
click at [176, 139] on input "Horário de Término" at bounding box center [300, 139] width 258 height 11
type input "21:00"
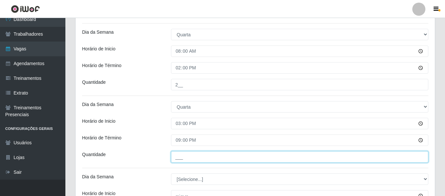
click at [176, 152] on input "___" at bounding box center [300, 156] width 258 height 11
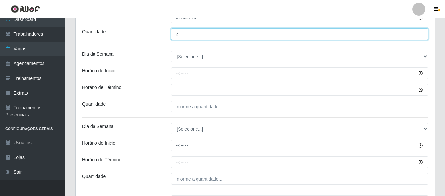
scroll to position [491, 0]
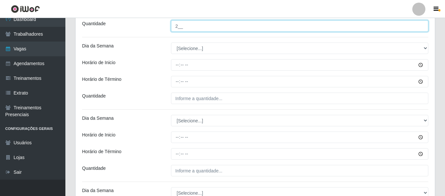
type input "2__"
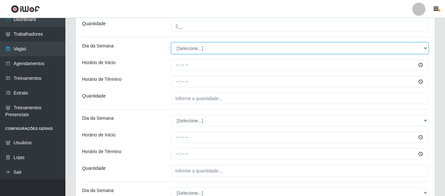
click at [188, 45] on select "[Selecione...] Segunda Terça Quarta Quinta Sexta Sábado Domingo" at bounding box center [300, 48] width 258 height 11
select select "4"
click at [171, 43] on select "[Selecione...] Segunda Terça Quarta Quinta Sexta Sábado Domingo" at bounding box center [300, 48] width 258 height 11
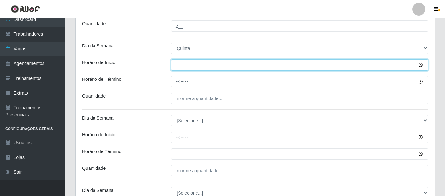
click at [176, 67] on input "Horário de Inicio" at bounding box center [300, 64] width 258 height 11
type input "08:00"
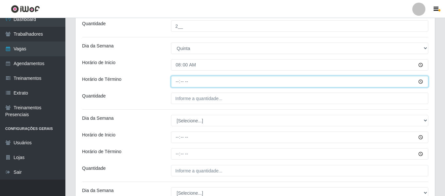
click at [177, 79] on input "Horário de Término" at bounding box center [300, 81] width 258 height 11
type input "14:00"
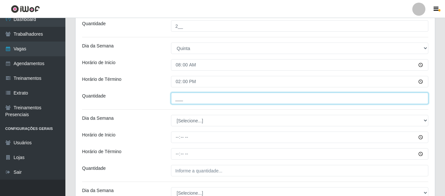
click at [177, 101] on input "___" at bounding box center [300, 98] width 258 height 11
type input "2__"
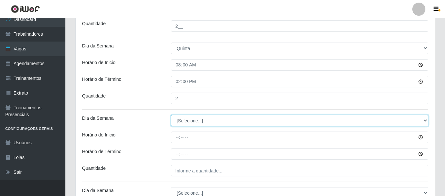
click at [180, 119] on select "[Selecione...] Segunda Terça Quarta Quinta Sexta Sábado Domingo" at bounding box center [300, 120] width 258 height 11
select select "4"
click at [171, 115] on select "[Selecione...] Segunda Terça Quarta Quinta Sexta Sábado Domingo" at bounding box center [300, 120] width 258 height 11
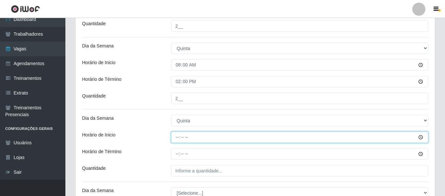
click at [178, 137] on input "Horário de Inicio" at bounding box center [300, 137] width 258 height 11
type input "15:00"
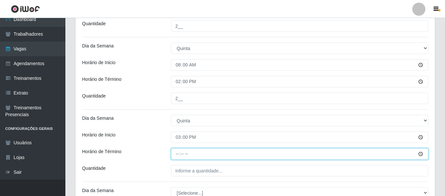
click at [176, 154] on input "Horário de Término" at bounding box center [300, 153] width 258 height 11
type input "21:00"
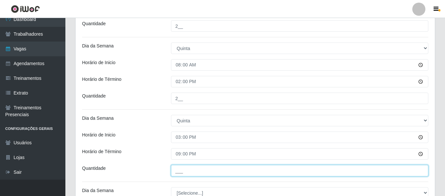
click at [177, 172] on input "___" at bounding box center [300, 170] width 258 height 11
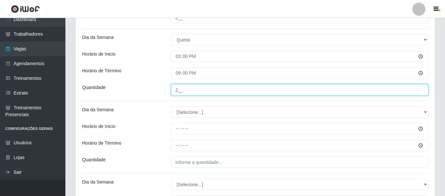
scroll to position [589, 0]
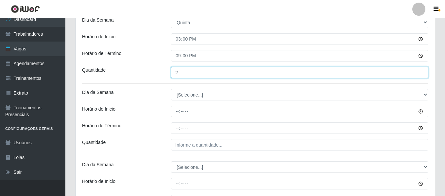
type input "2__"
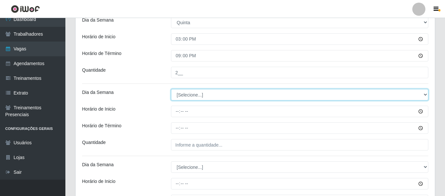
click at [188, 97] on select "[Selecione...] Segunda Terça Quarta Quinta Sexta Sábado Domingo" at bounding box center [300, 94] width 258 height 11
select select "5"
click at [171, 89] on select "[Selecione...] Segunda Terça Quarta Quinta Sexta Sábado Domingo" at bounding box center [300, 94] width 258 height 11
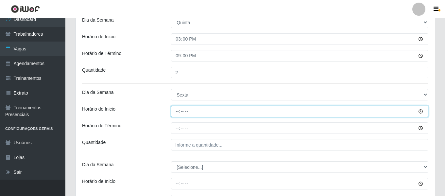
click at [176, 112] on input "Horário de Inicio" at bounding box center [300, 111] width 258 height 11
type input "08:00"
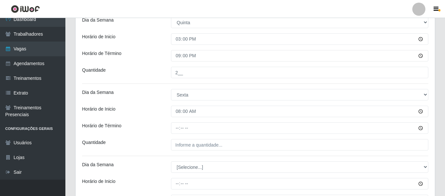
drag, startPoint x: 176, startPoint y: 135, endPoint x: 177, endPoint y: 128, distance: 6.7
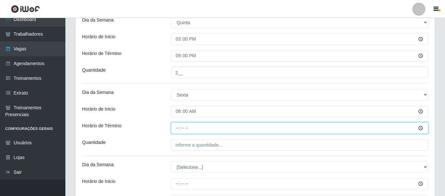
click at [178, 126] on input "Horário de Término" at bounding box center [300, 127] width 258 height 11
type input "14:00"
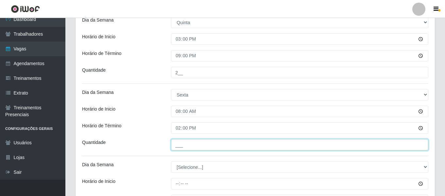
click at [175, 145] on input "___" at bounding box center [300, 144] width 258 height 11
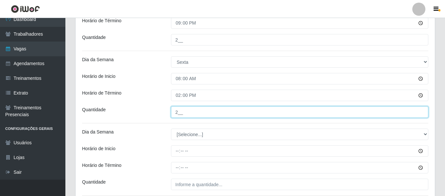
type input "2__"
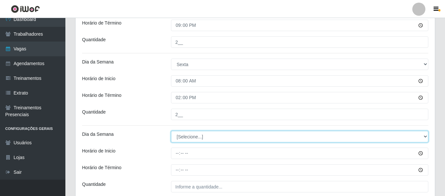
scroll to position [622, 0]
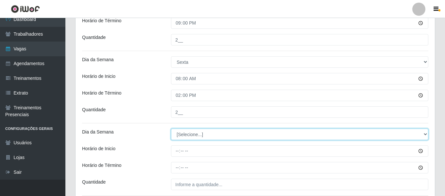
click at [187, 138] on select "[Selecione...] Segunda Terça Quarta Quinta Sexta Sábado Domingo" at bounding box center [300, 134] width 258 height 11
select select "5"
click at [171, 129] on select "[Selecione...] Segunda Terça Quarta Quinta Sexta Sábado Domingo" at bounding box center [300, 134] width 258 height 11
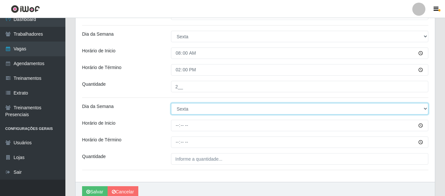
scroll to position [654, 0]
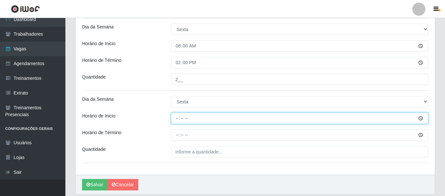
click at [180, 119] on input "Horário de Inicio" at bounding box center [300, 118] width 258 height 11
type input "15:00"
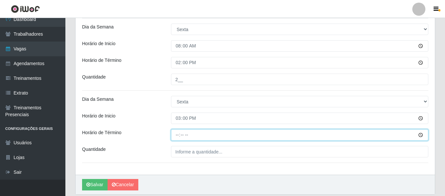
click at [174, 138] on input "Horário de Término" at bounding box center [300, 134] width 258 height 11
type input "21:00"
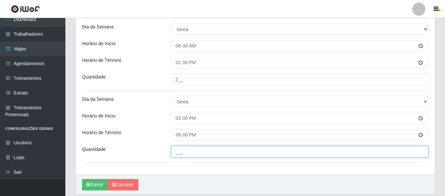
click at [184, 152] on input "___" at bounding box center [300, 151] width 258 height 11
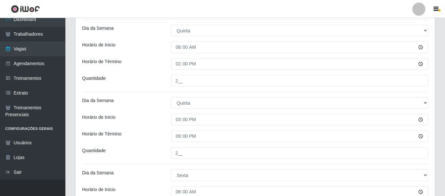
scroll to position [677, 0]
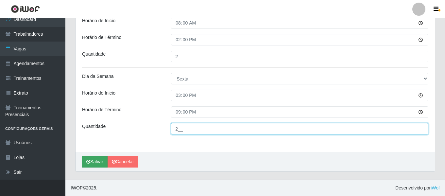
type input "2__"
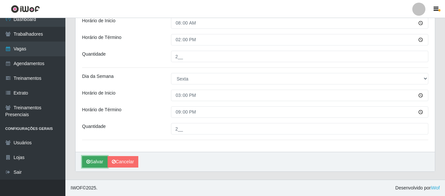
click at [90, 164] on button "Salvar" at bounding box center [95, 161] width 26 height 11
click at [87, 159] on button "Salvar" at bounding box center [95, 161] width 26 height 11
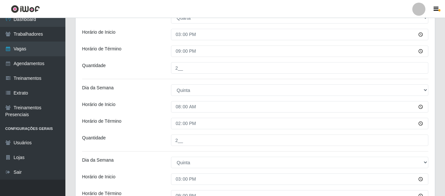
scroll to position [448, 0]
